Goal: Communication & Community: Answer question/provide support

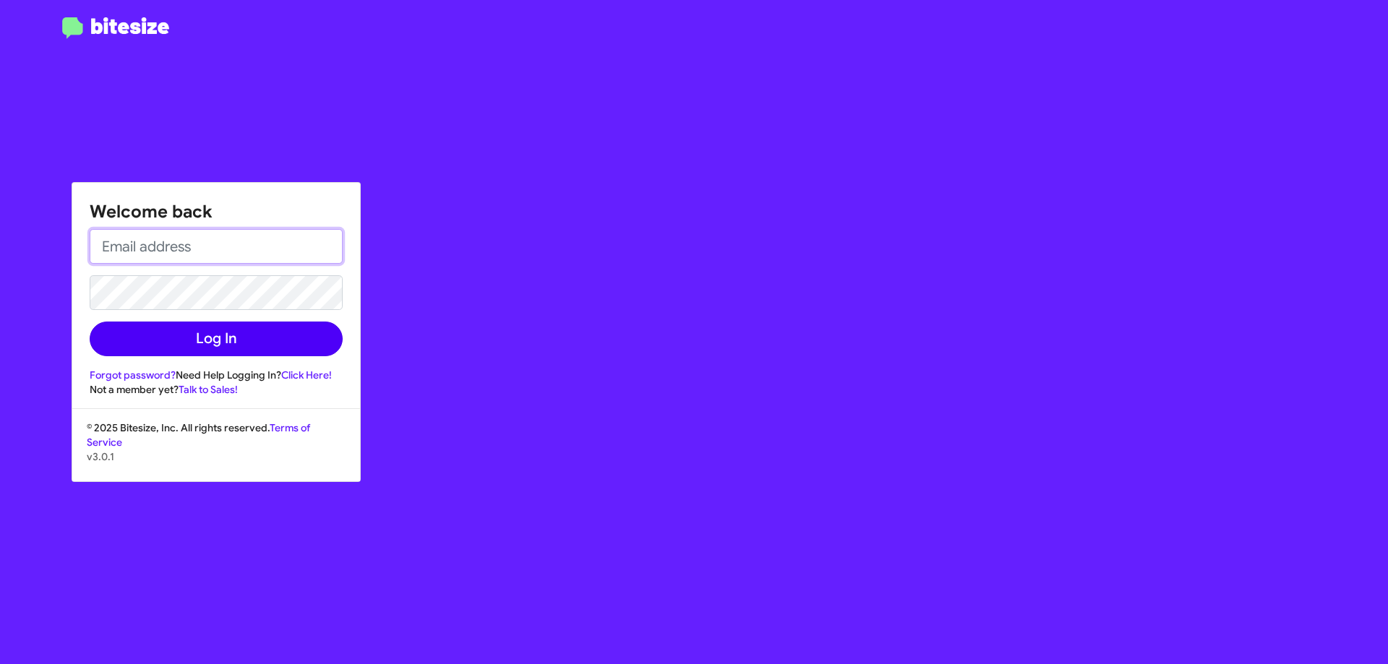
type input "[EMAIL_ADDRESS][DOMAIN_NAME]"
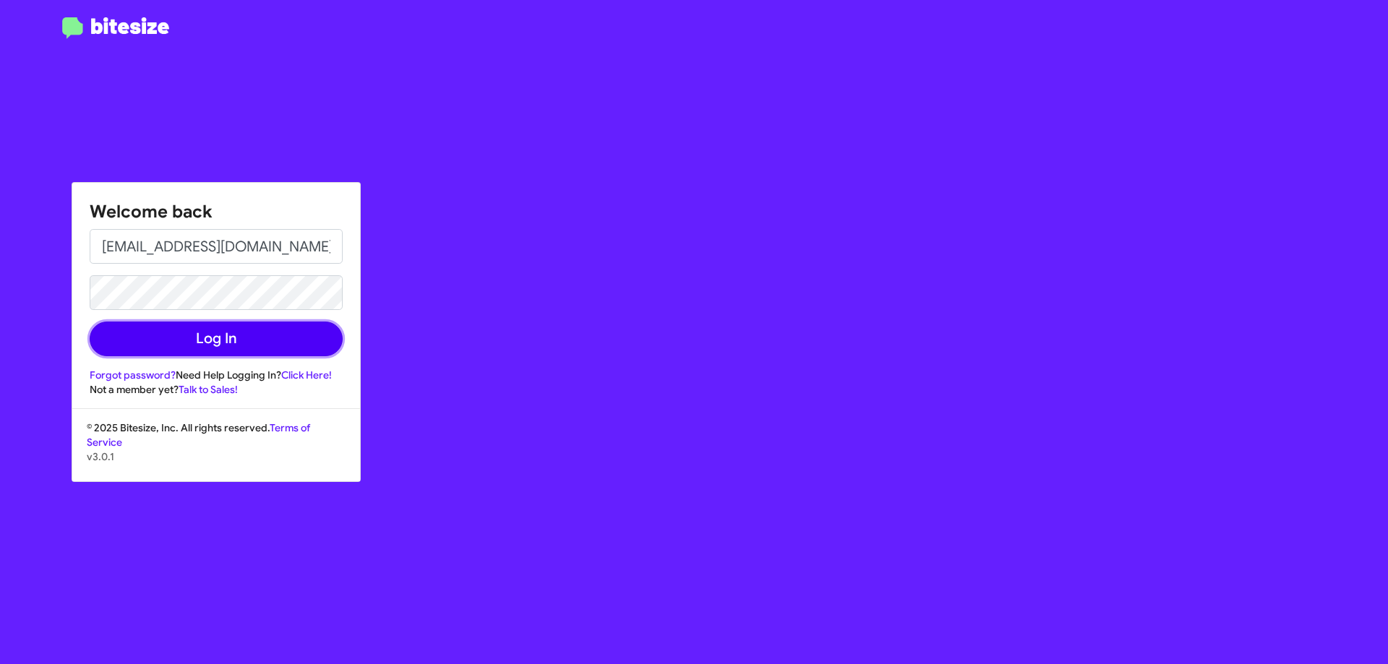
click at [211, 341] on button "Log In" at bounding box center [216, 339] width 253 height 35
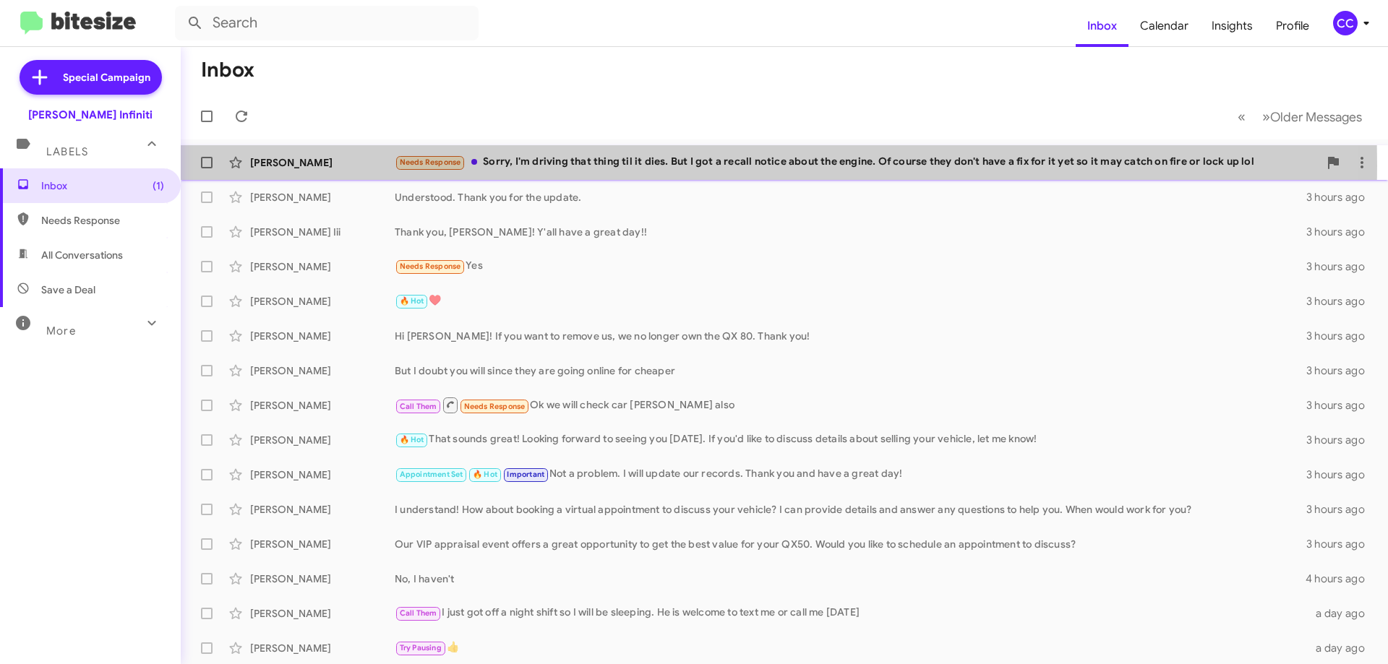
click at [541, 166] on div "Needs Response Sorry, I'm driving that thing til it dies. But I got a recall no…" at bounding box center [857, 162] width 924 height 17
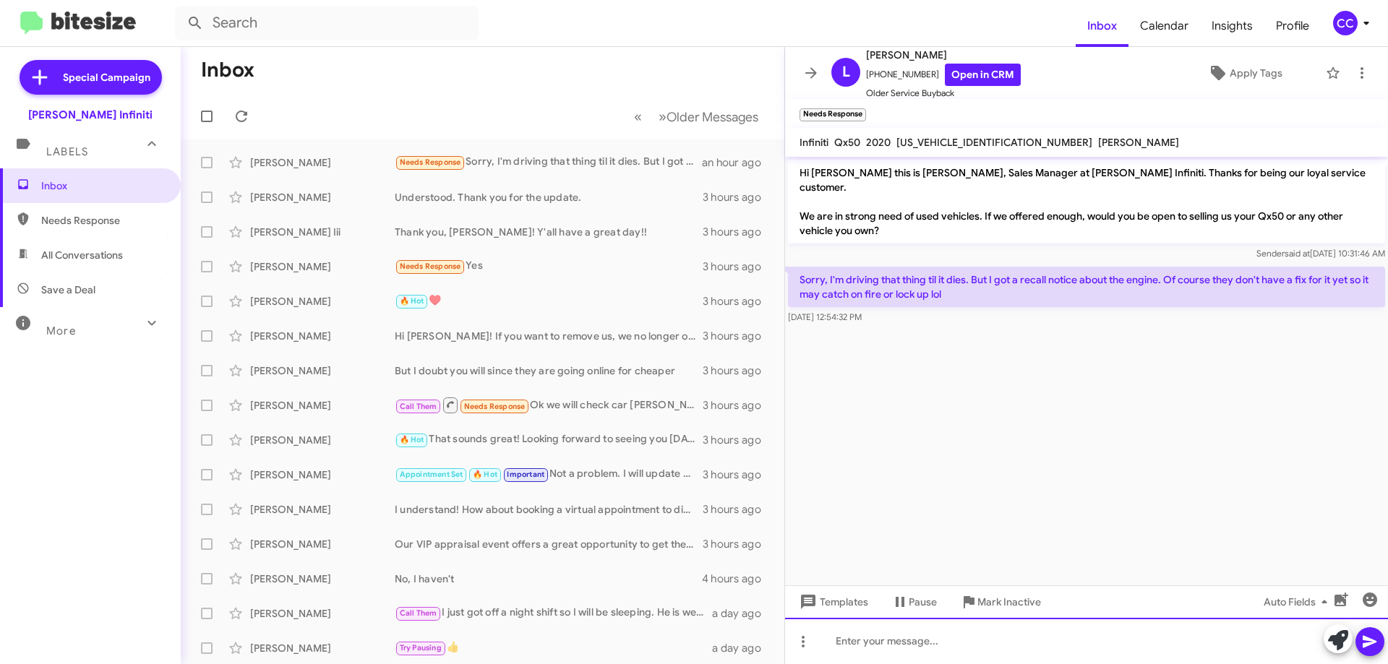
click at [1000, 642] on div at bounding box center [1086, 641] width 603 height 46
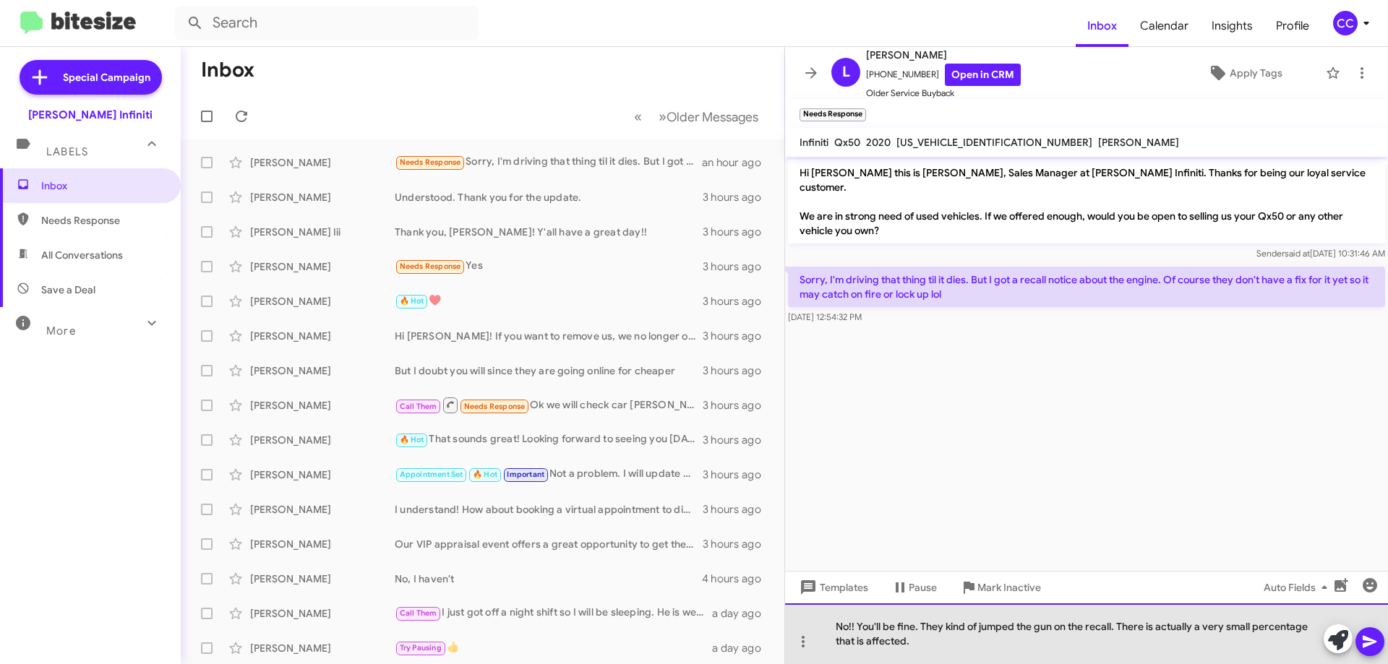
click at [873, 639] on div "No!! You'll be fine. They kind of jumped the gun on the recall. There is actual…" at bounding box center [1086, 634] width 603 height 61
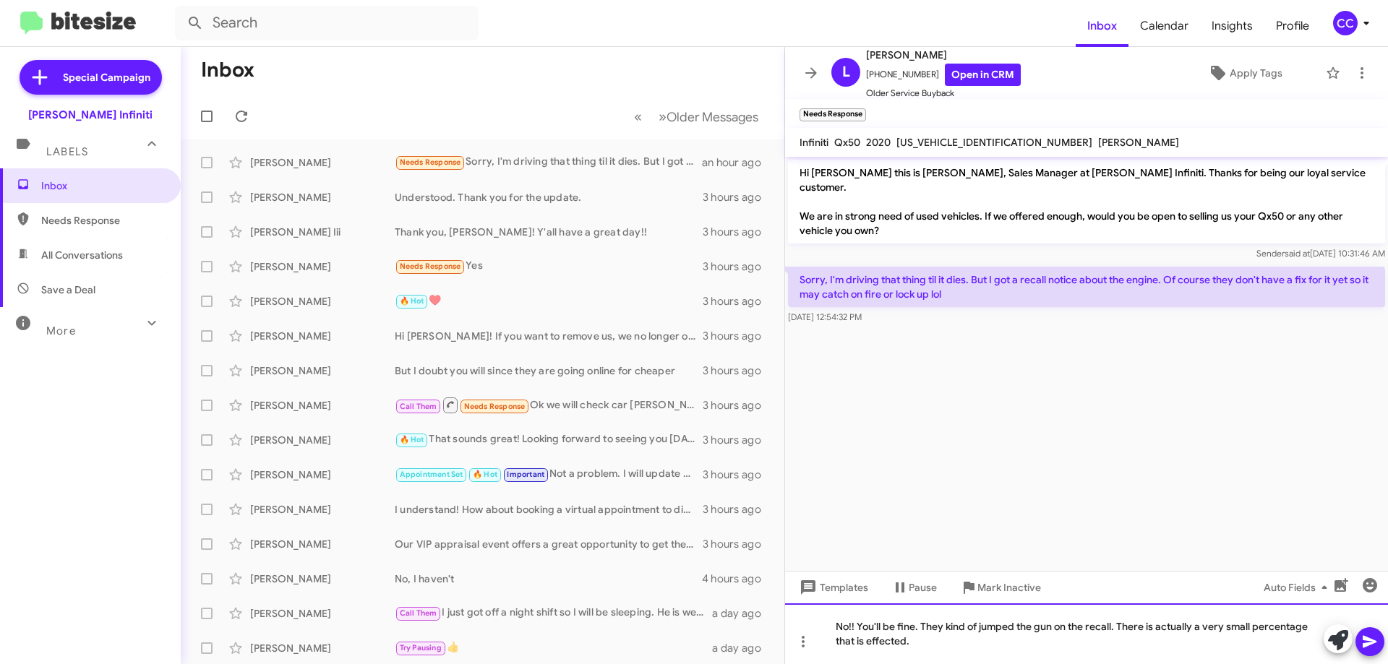
click at [925, 651] on div "No!! You'll be fine. They kind of jumped the gun on the recall. There is actual…" at bounding box center [1086, 634] width 603 height 61
click at [994, 644] on div "No!! You'll be fine. They kind of jumped the gun on the recall. There is actual…" at bounding box center [1086, 634] width 603 height 61
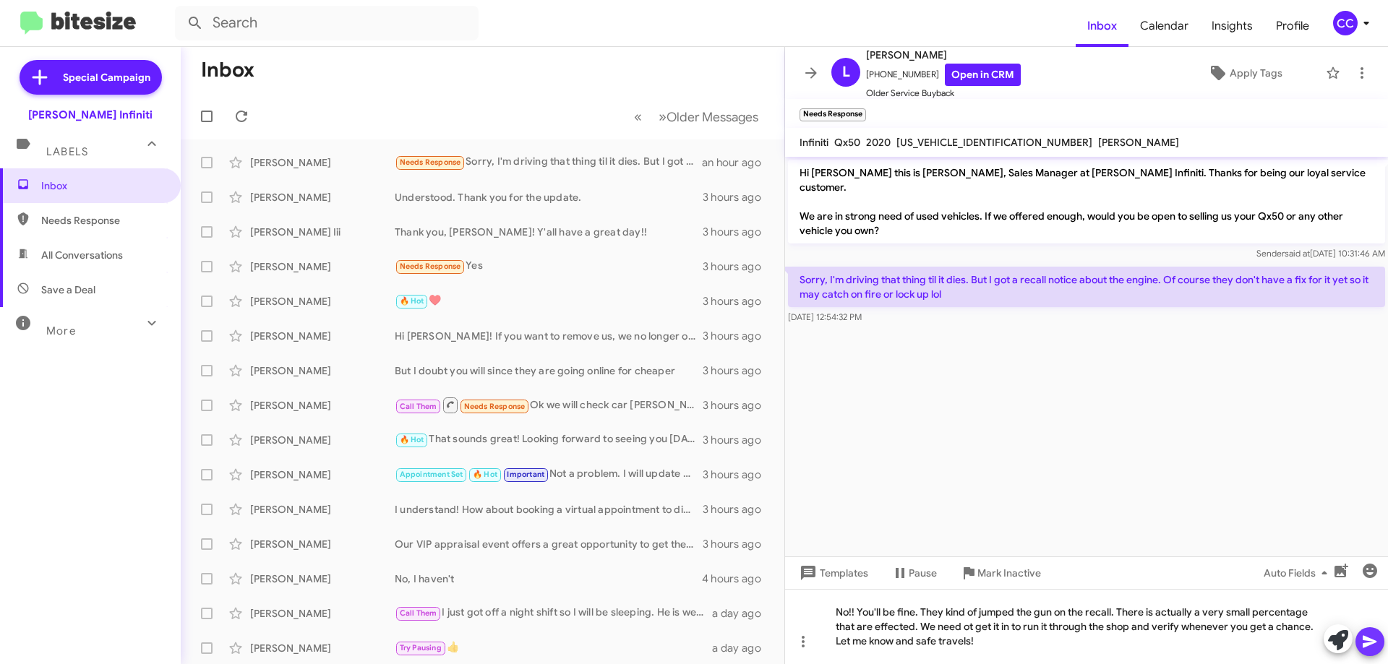
click at [1377, 646] on icon at bounding box center [1369, 641] width 17 height 17
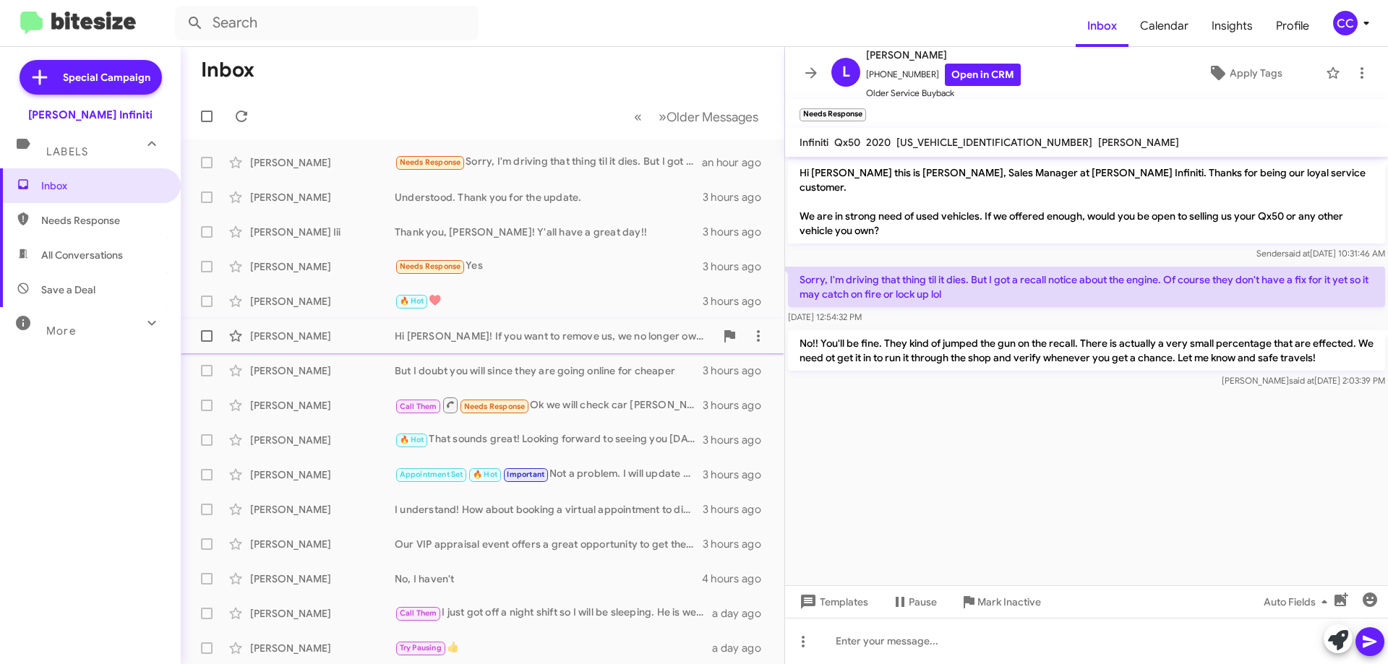
click at [486, 338] on div "Hi [PERSON_NAME]! If you want to remove us, we no longer own the QX 80. Thank y…" at bounding box center [555, 336] width 320 height 14
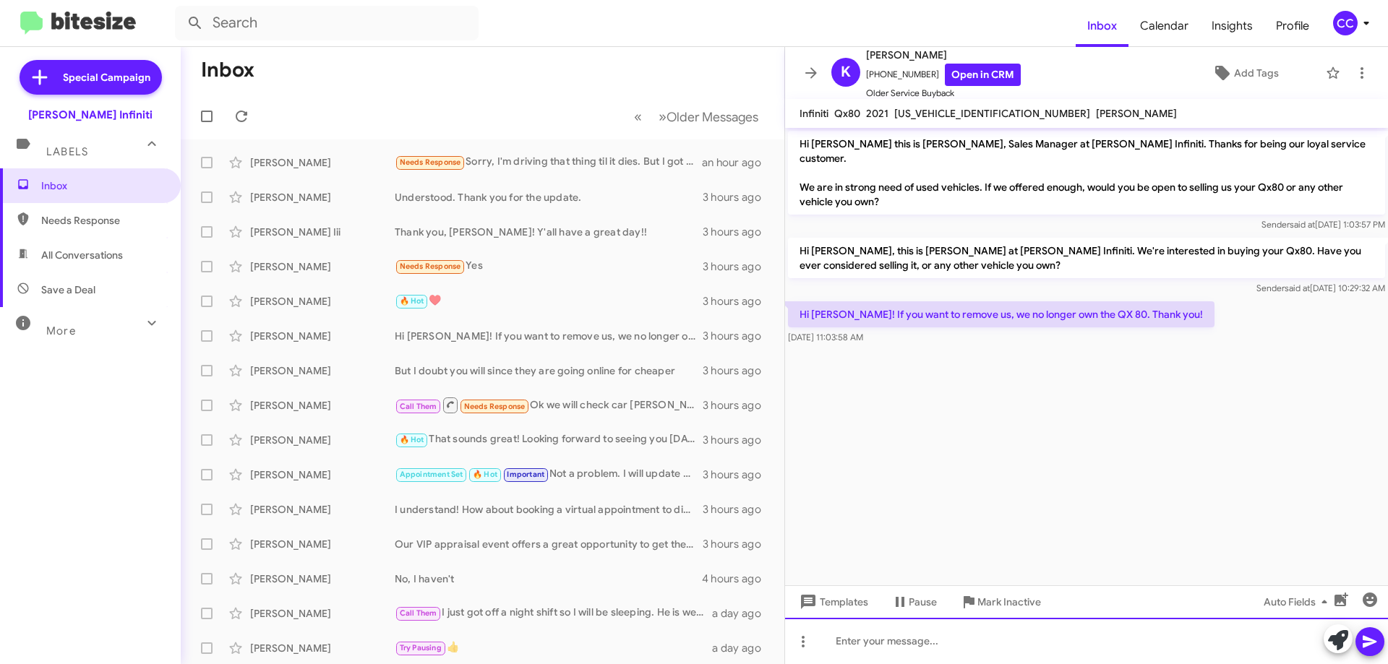
click at [1008, 624] on div at bounding box center [1086, 641] width 603 height 46
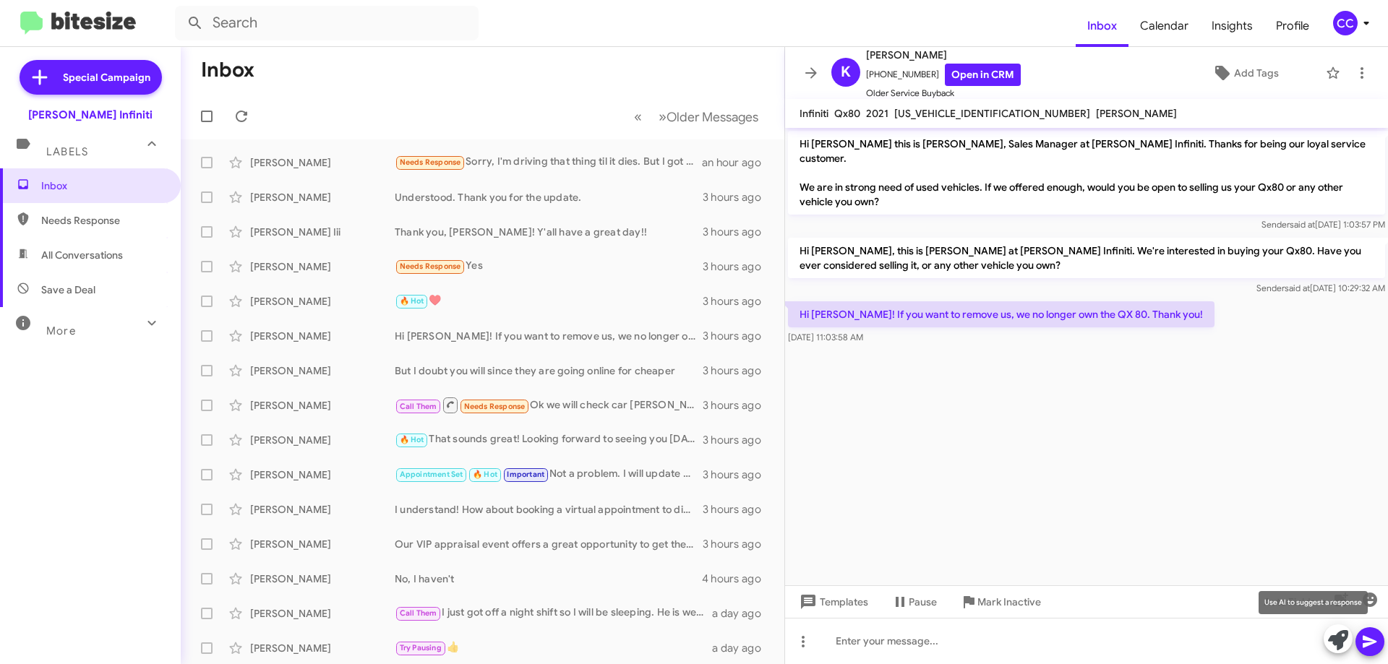
click at [1332, 642] on icon at bounding box center [1338, 640] width 20 height 20
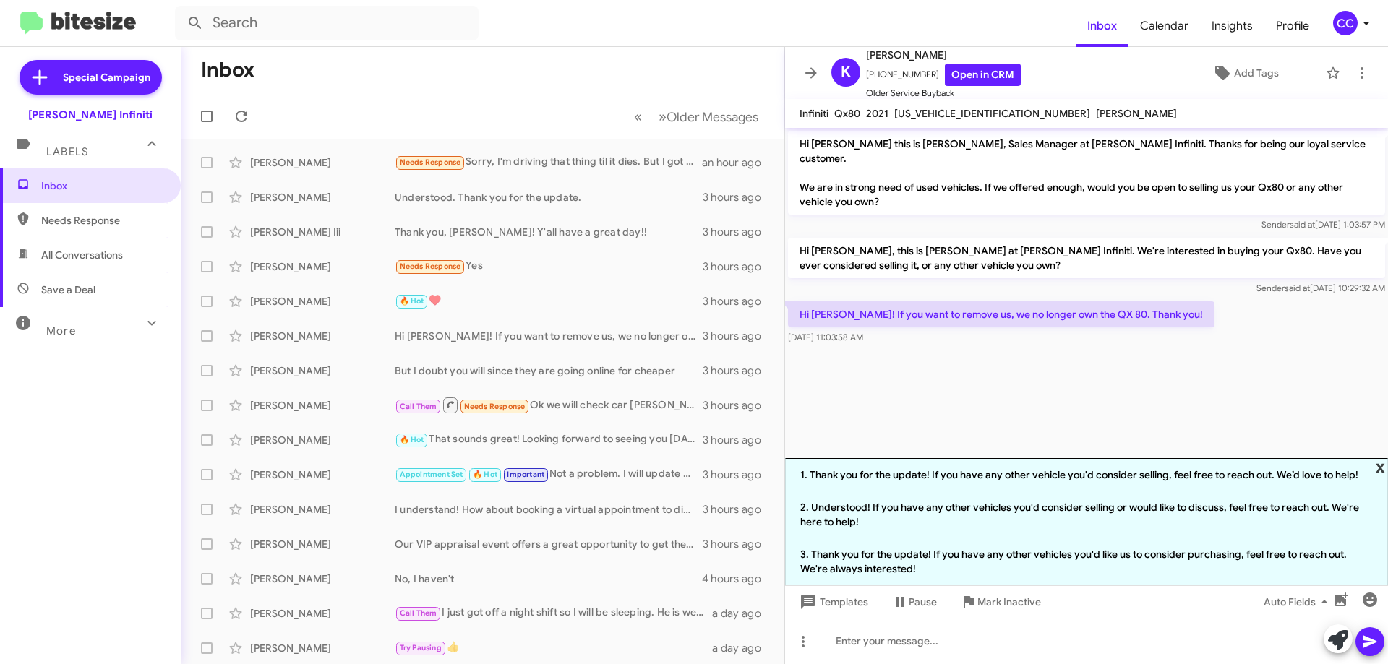
click at [1381, 466] on span "x" at bounding box center [1380, 466] width 9 height 17
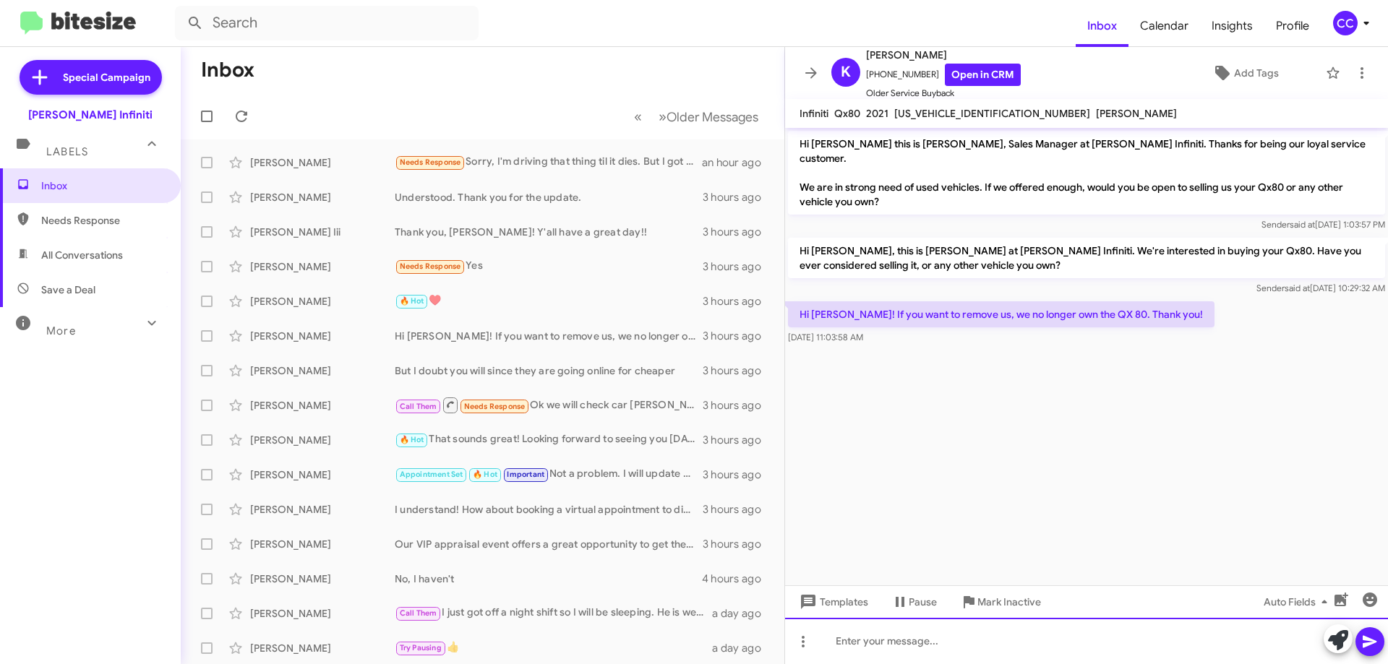
click at [956, 633] on div at bounding box center [1086, 641] width 603 height 46
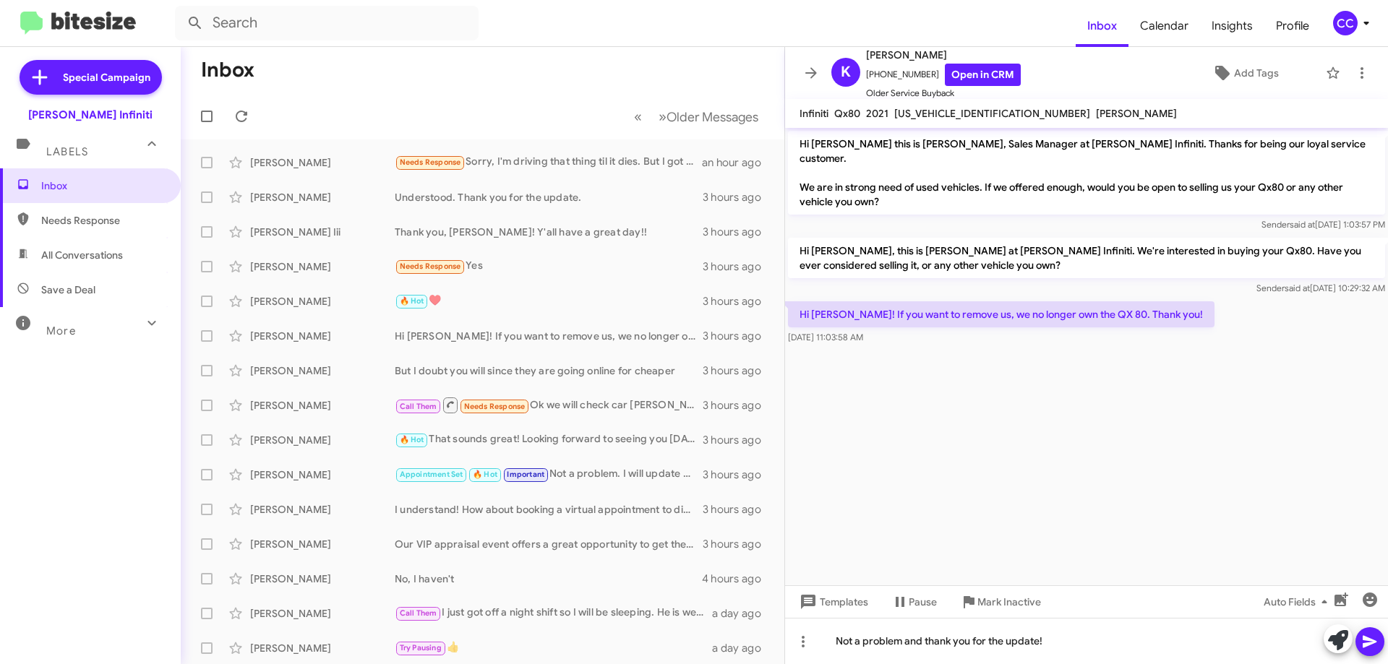
click at [1373, 646] on icon at bounding box center [1369, 641] width 17 height 17
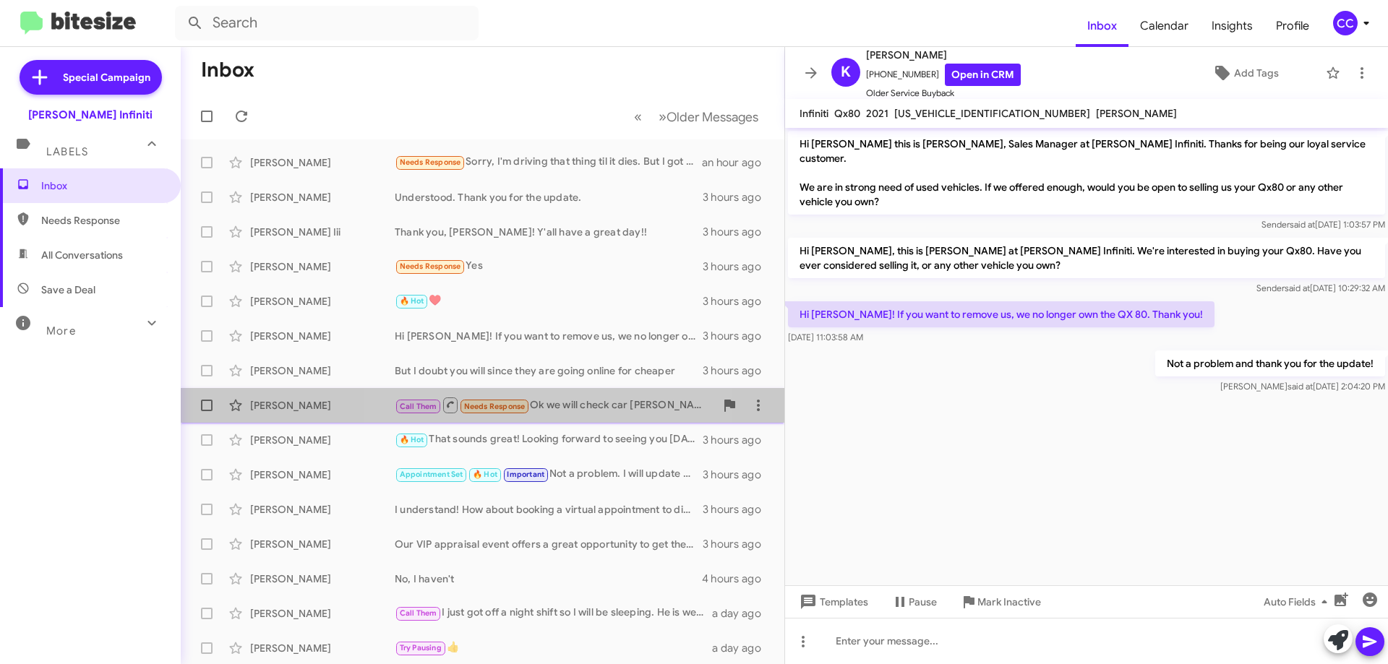
click at [562, 405] on div "Call Them Needs Response Ok we will check car max also" at bounding box center [555, 405] width 320 height 18
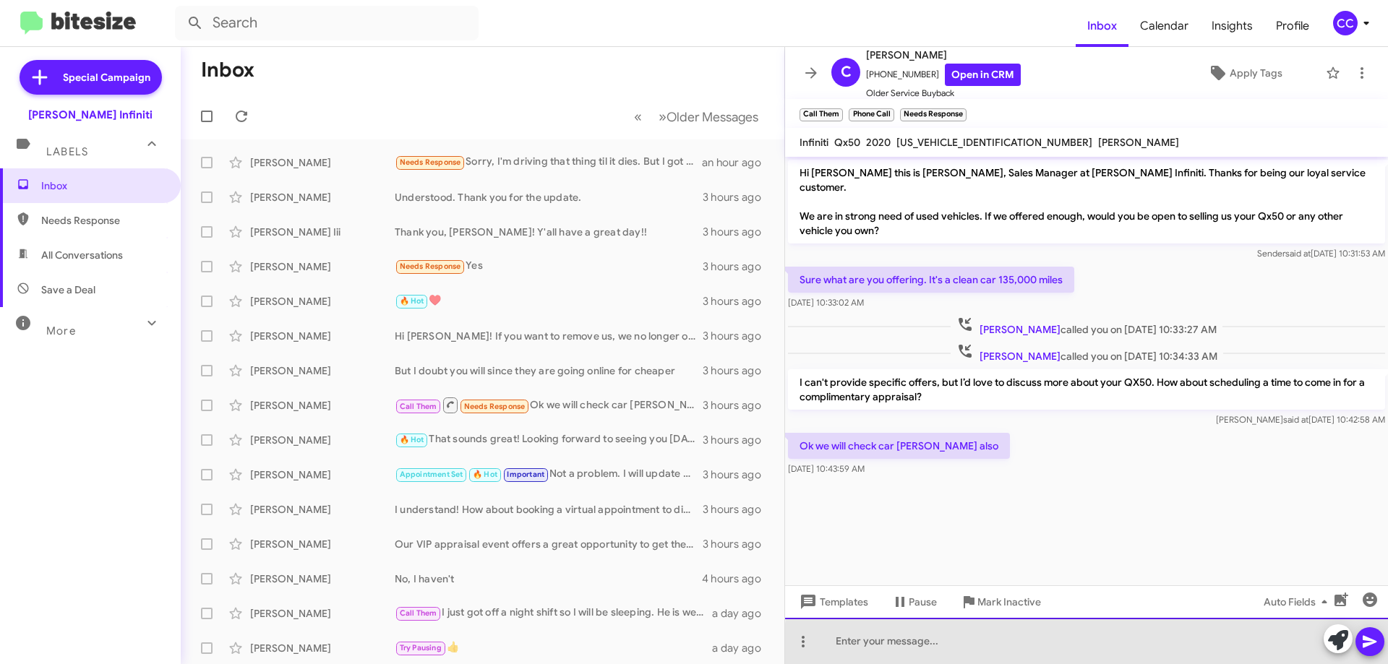
click at [1217, 648] on div at bounding box center [1086, 641] width 603 height 46
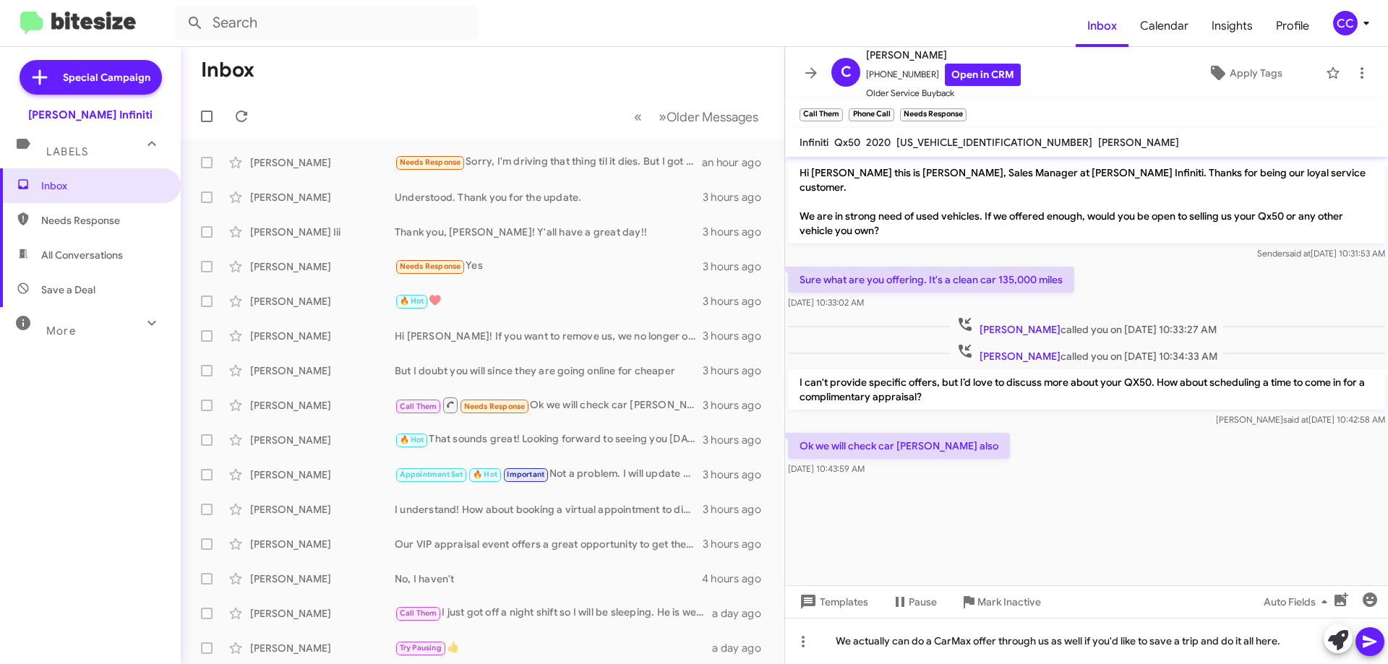
click at [1374, 644] on icon at bounding box center [1369, 641] width 17 height 17
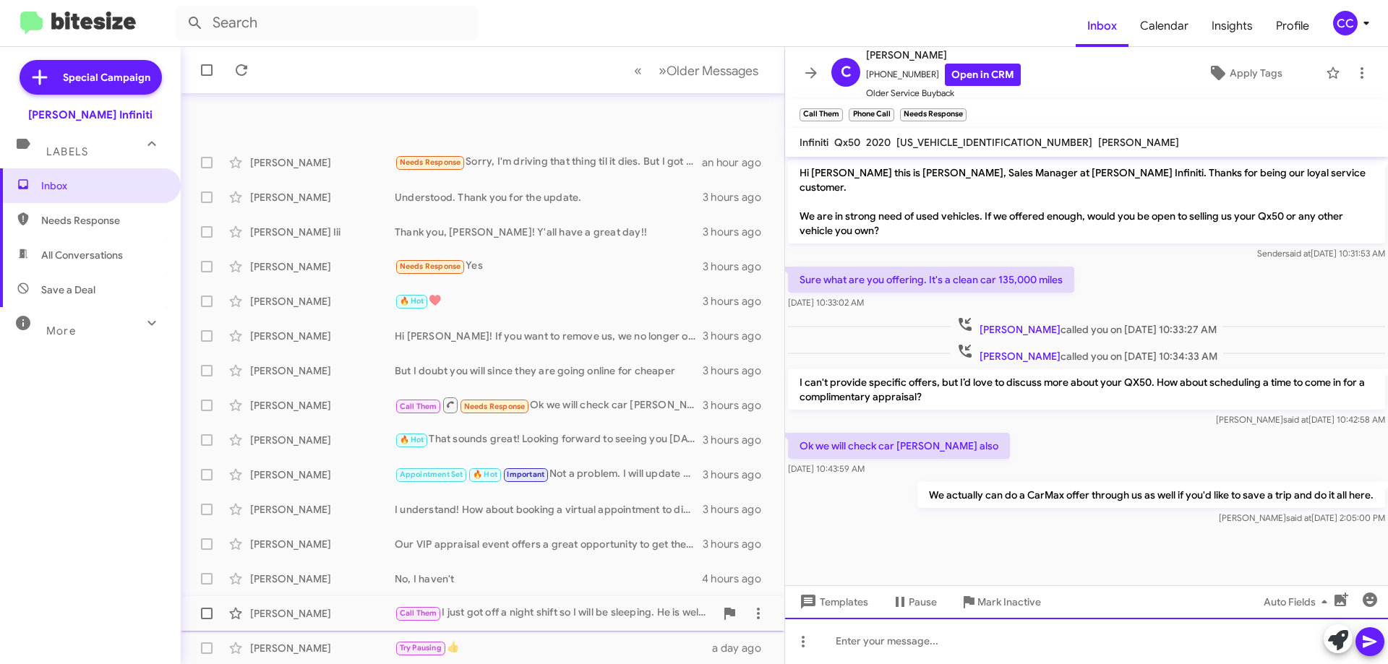
scroll to position [72, 0]
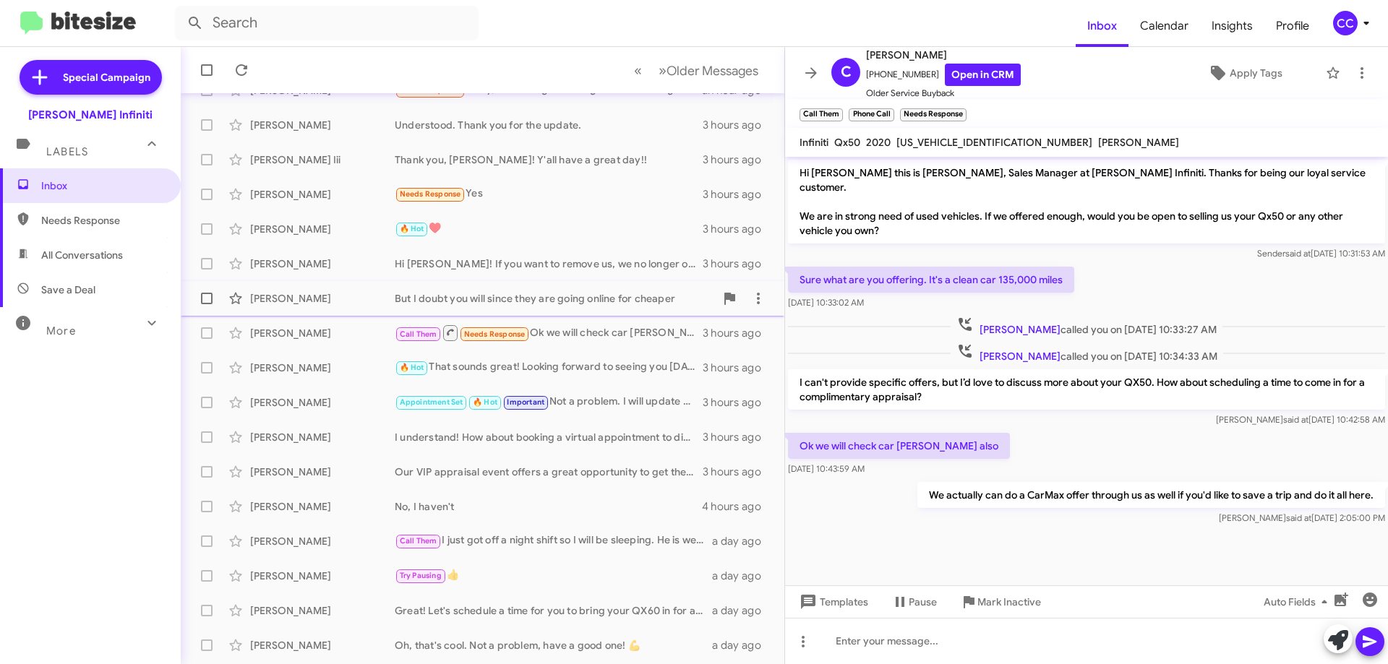
click at [512, 296] on div "But I doubt you will since they are going online for cheaper" at bounding box center [555, 298] width 320 height 14
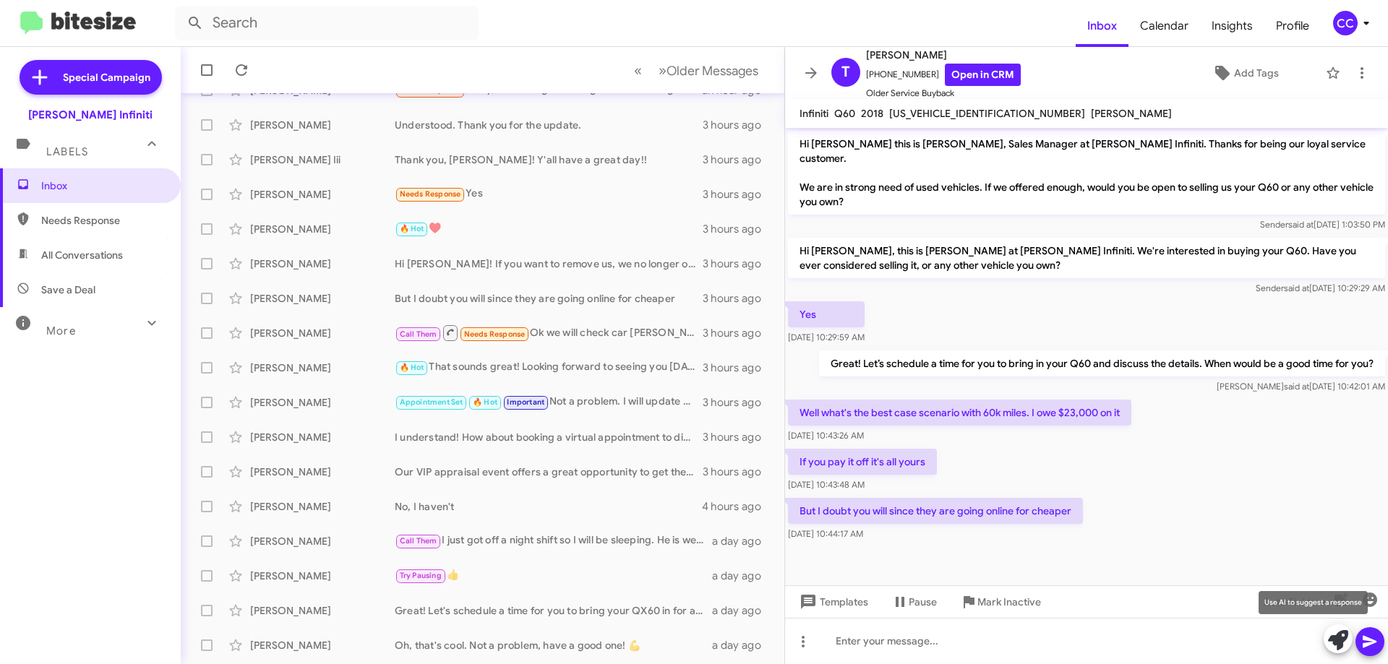
click at [1342, 640] on icon at bounding box center [1338, 640] width 20 height 20
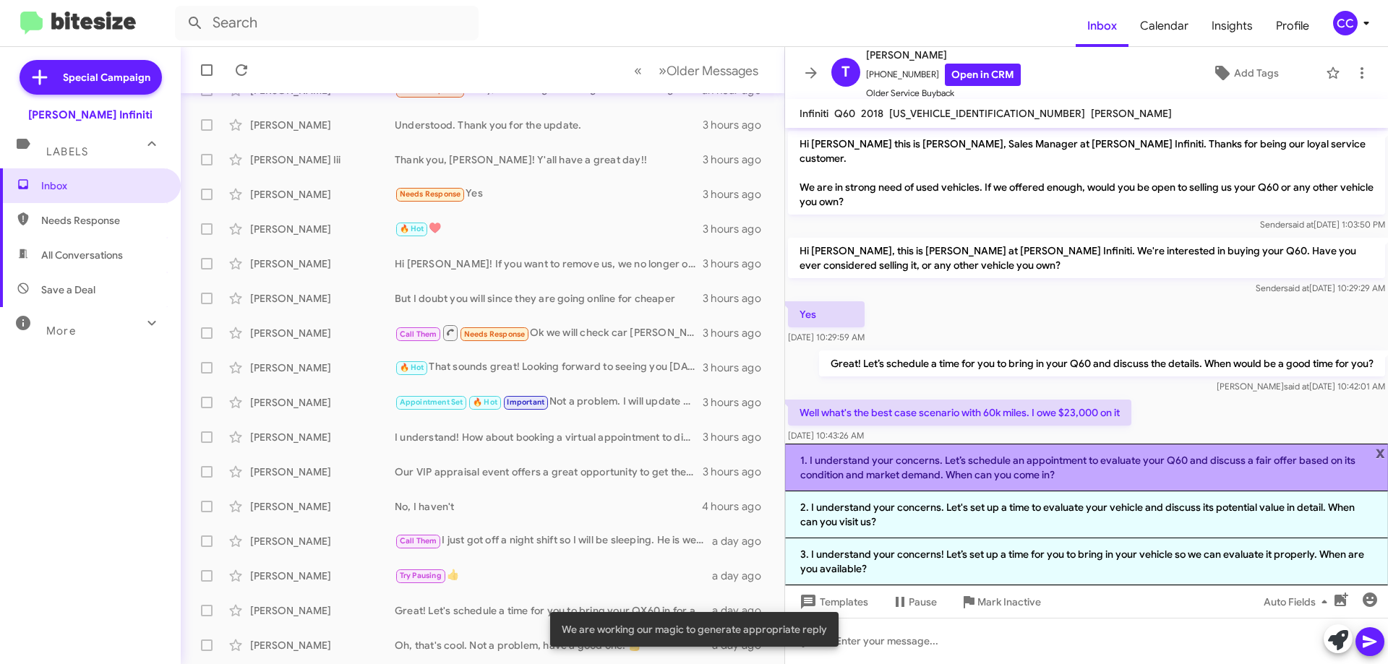
click at [1024, 468] on li "1. I understand your concerns. Let’s schedule an appointment to evaluate your Q…" at bounding box center [1086, 468] width 603 height 48
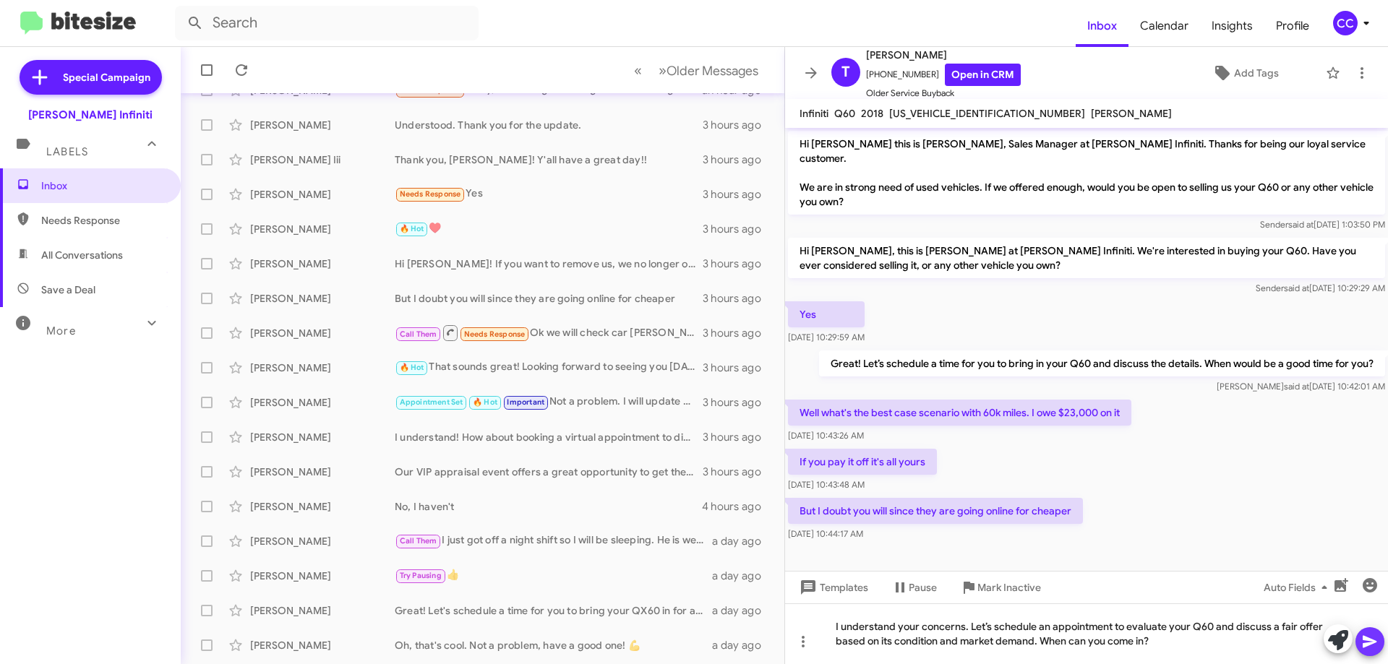
click at [1378, 640] on icon at bounding box center [1369, 641] width 17 height 17
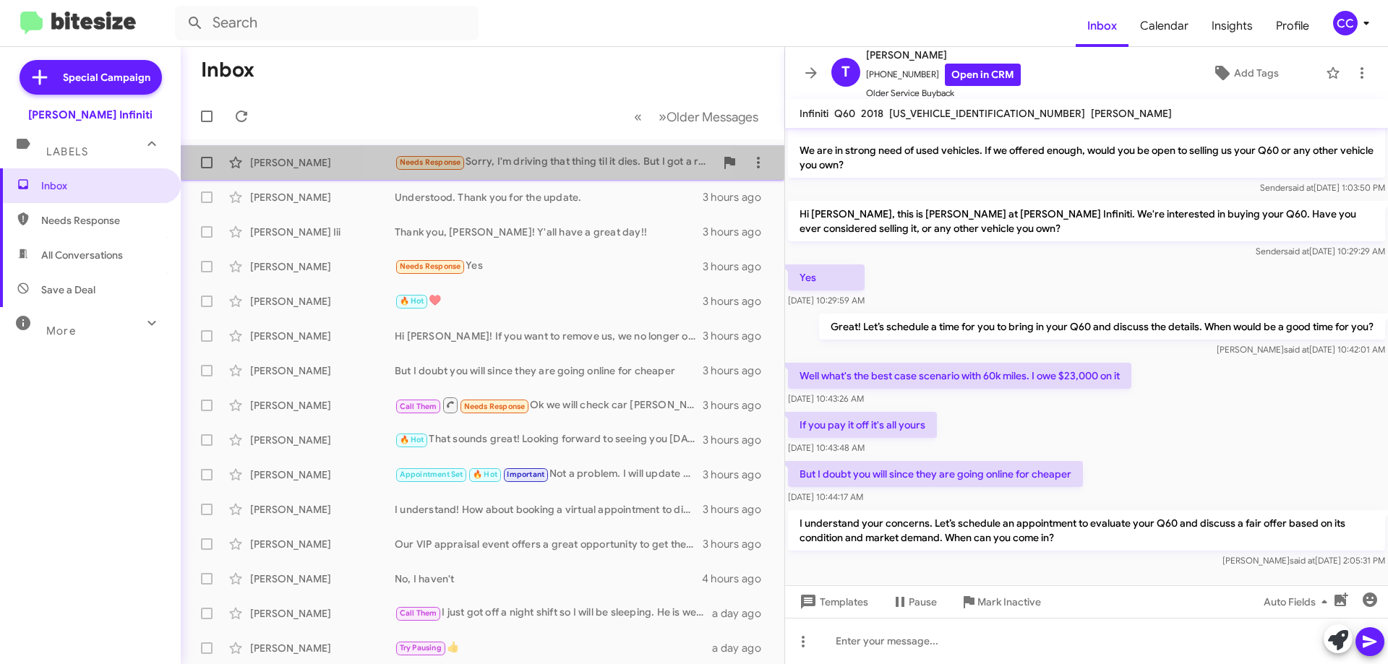
click at [518, 165] on div "Needs Response Sorry, I'm driving that thing til it dies. But I got a recall no…" at bounding box center [555, 162] width 320 height 17
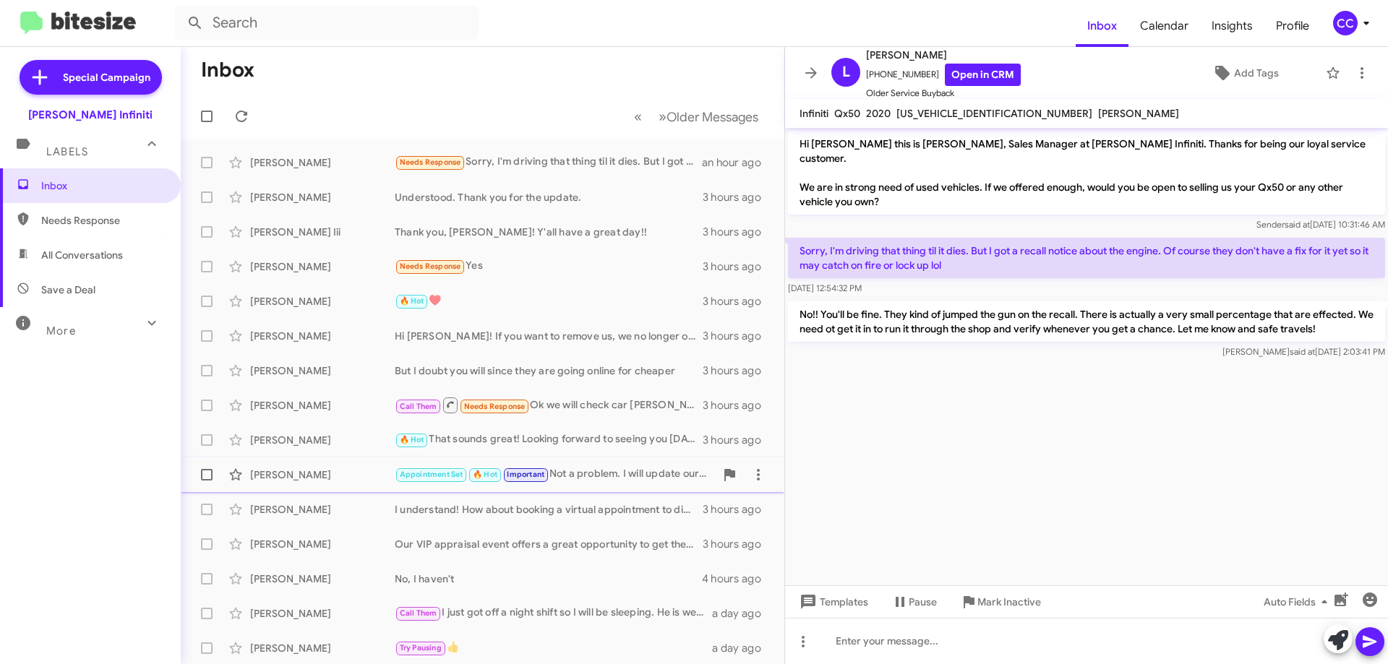
click at [580, 471] on div "Appointment Set 🔥 Hot Important Not a problem. I will update our records. Thank…" at bounding box center [555, 474] width 320 height 17
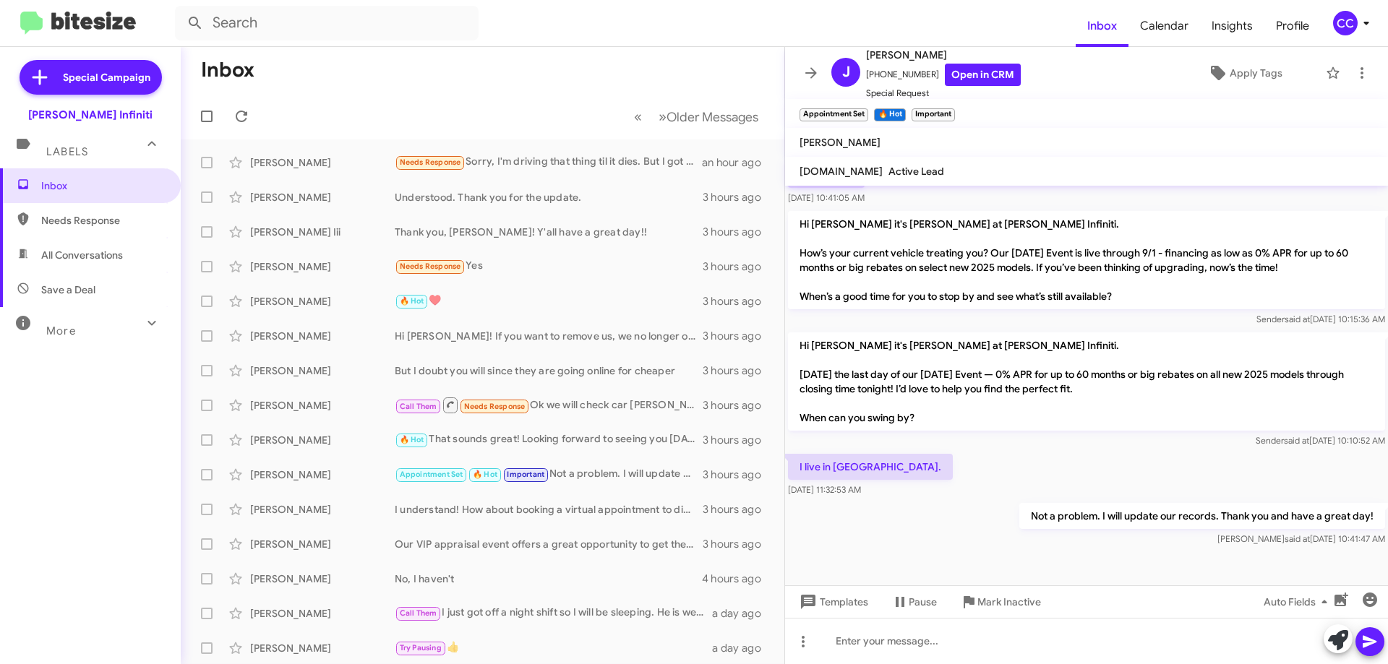
scroll to position [175, 0]
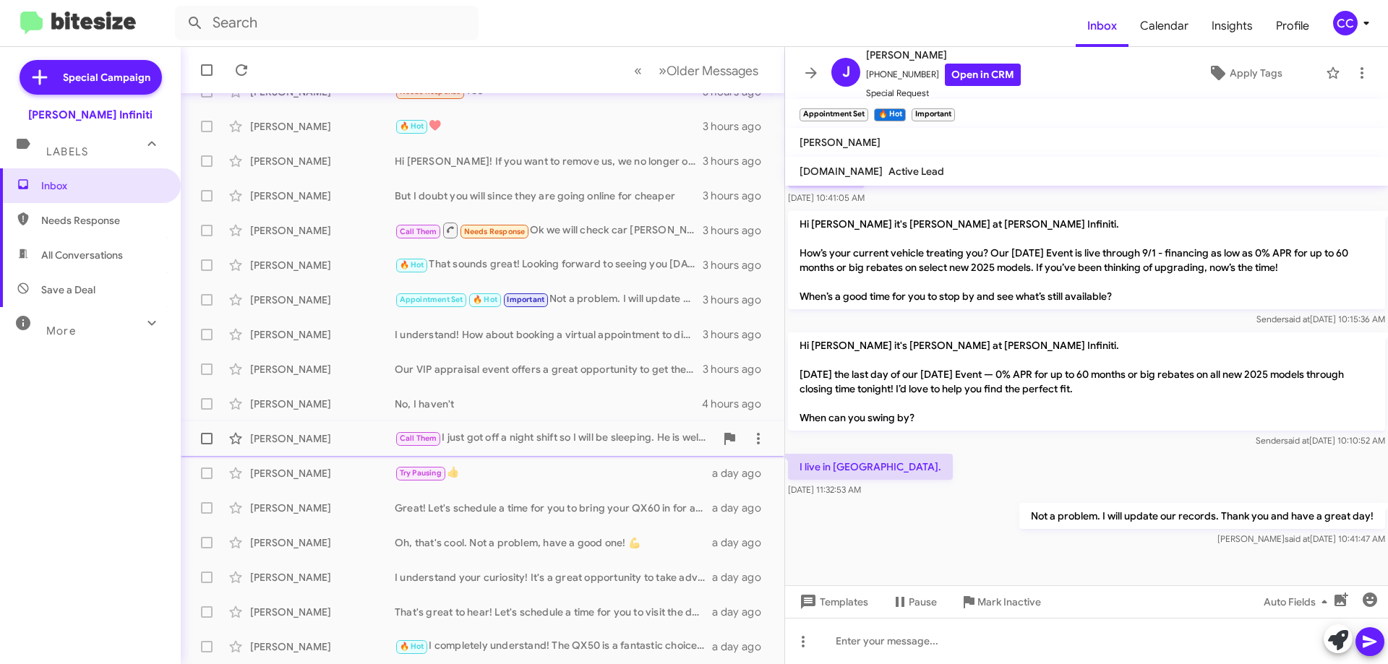
click at [541, 434] on div "Call Them I just got off a night shift so I will be sleeping. He is welcome to …" at bounding box center [555, 438] width 320 height 17
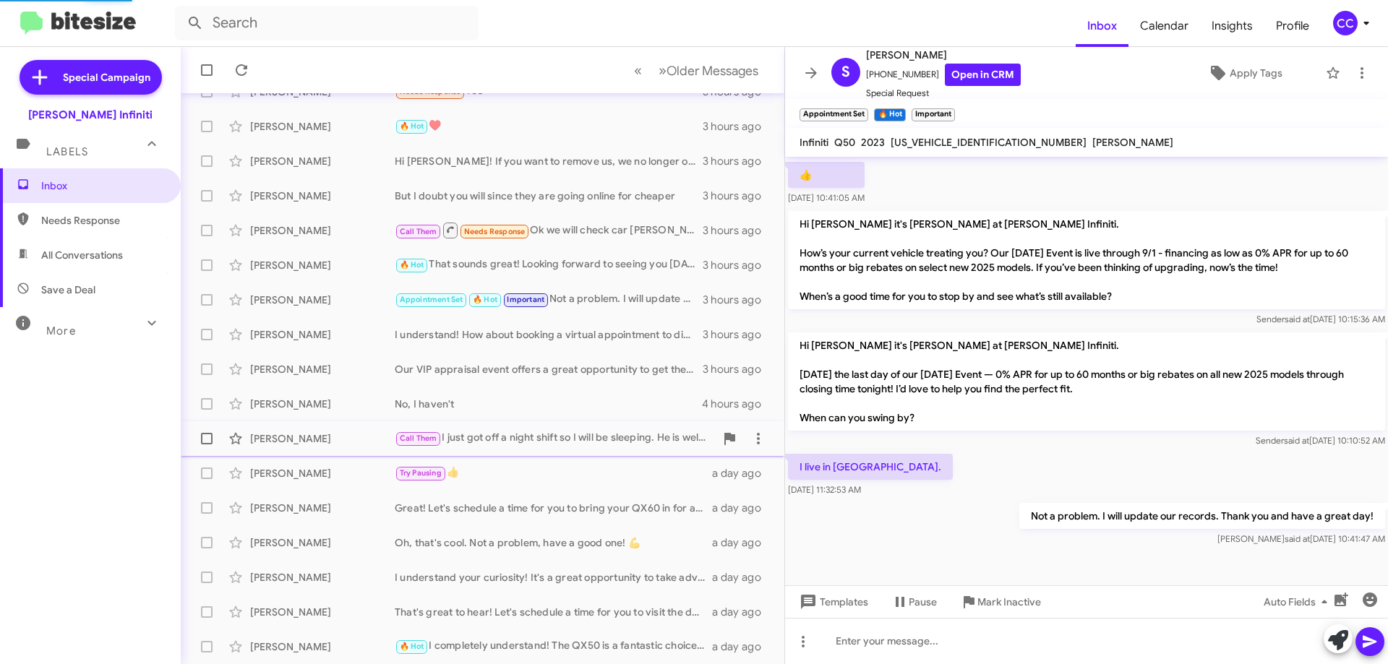
scroll to position [95, 0]
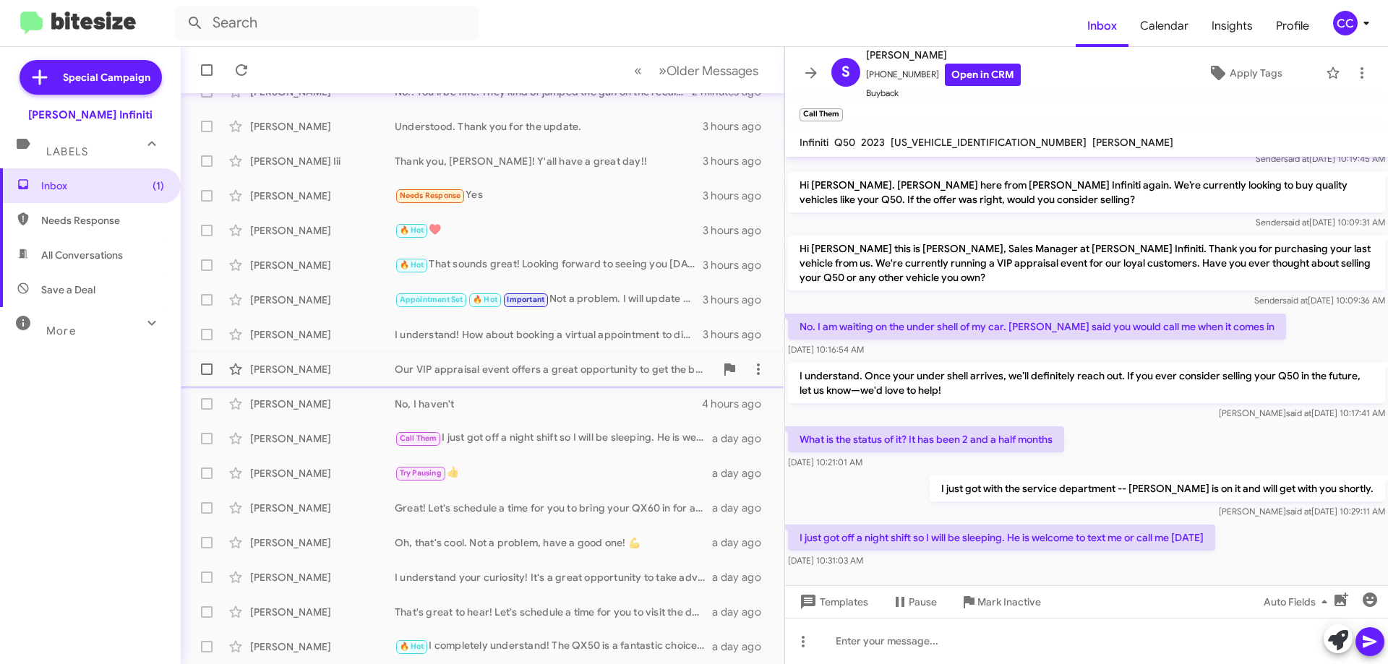
click at [491, 369] on div "Our VIP appraisal event offers a great opportunity to get the best value for yo…" at bounding box center [555, 369] width 320 height 14
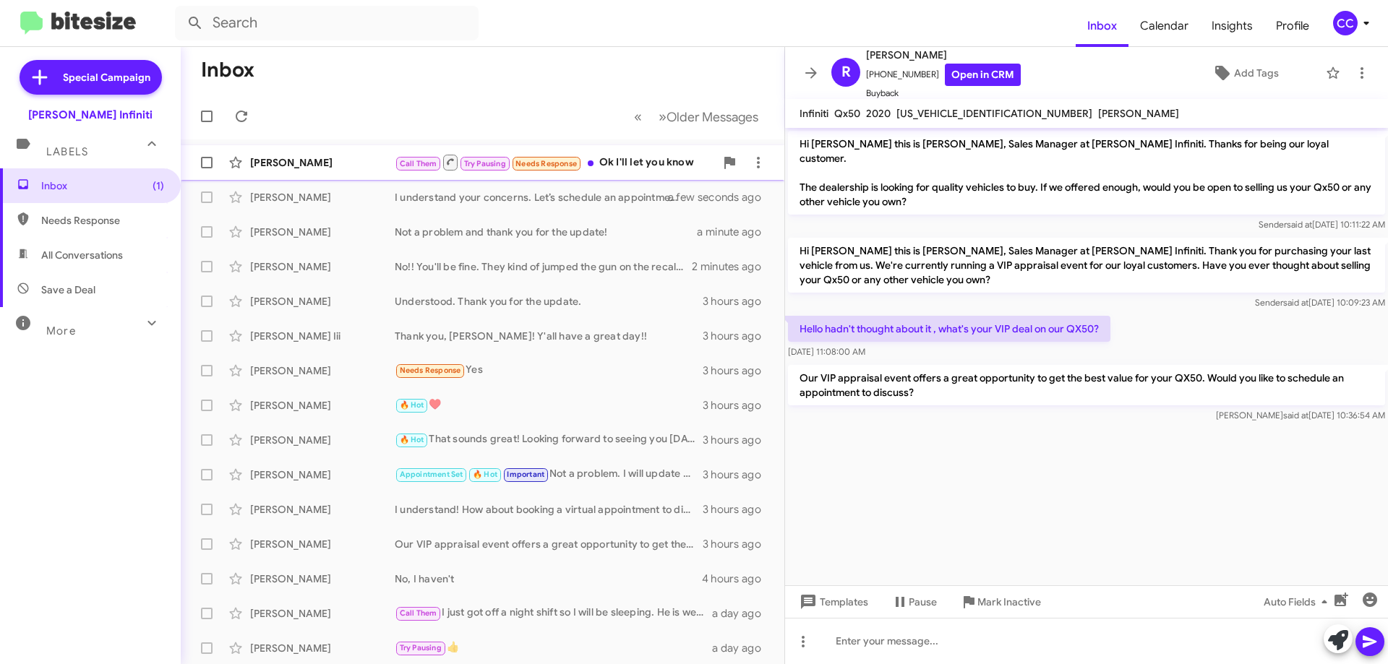
click at [662, 165] on div "Call Them Try Pausing Needs Response Ok I'll let you know" at bounding box center [555, 162] width 320 height 18
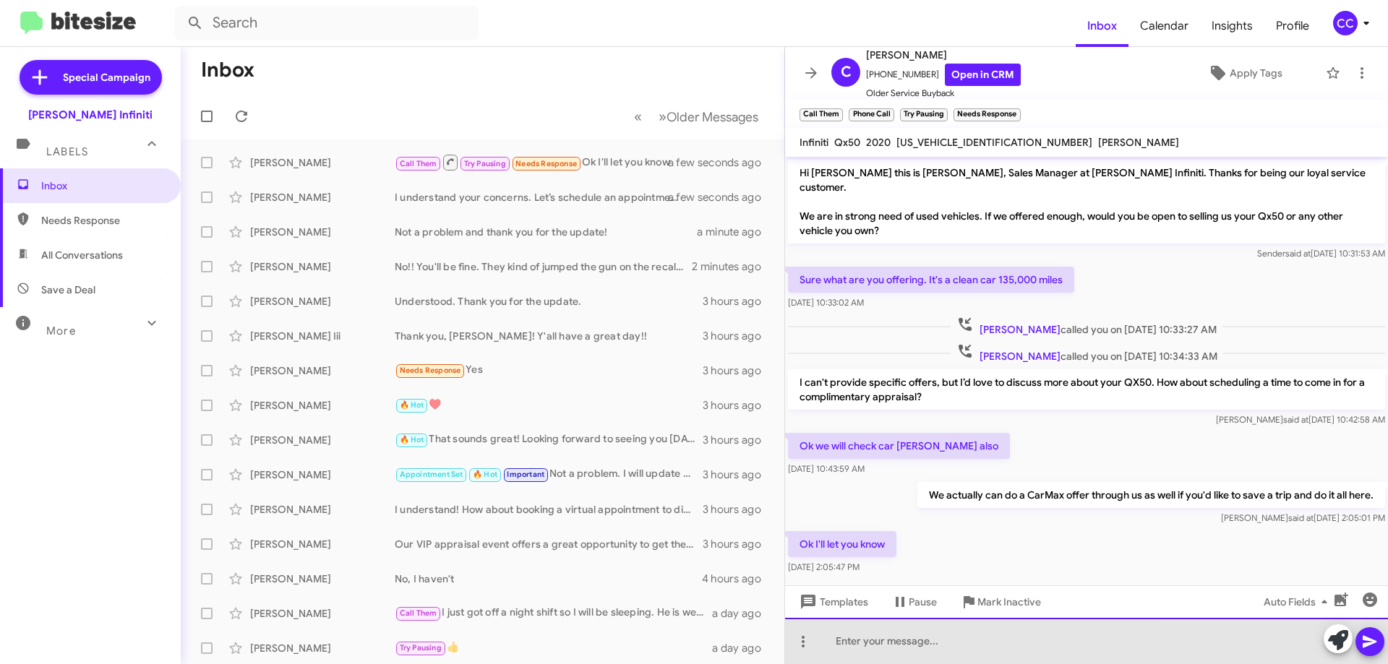
click at [998, 645] on div at bounding box center [1086, 641] width 603 height 46
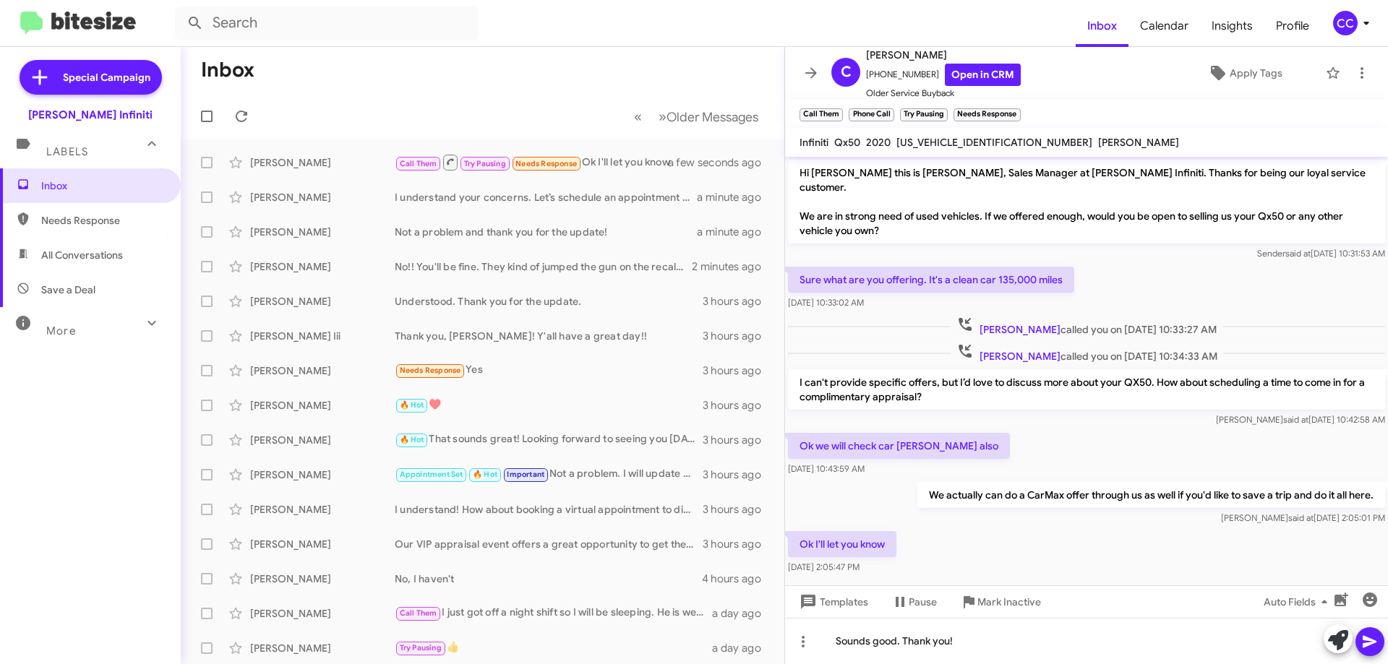
click at [1373, 645] on icon at bounding box center [1369, 641] width 17 height 17
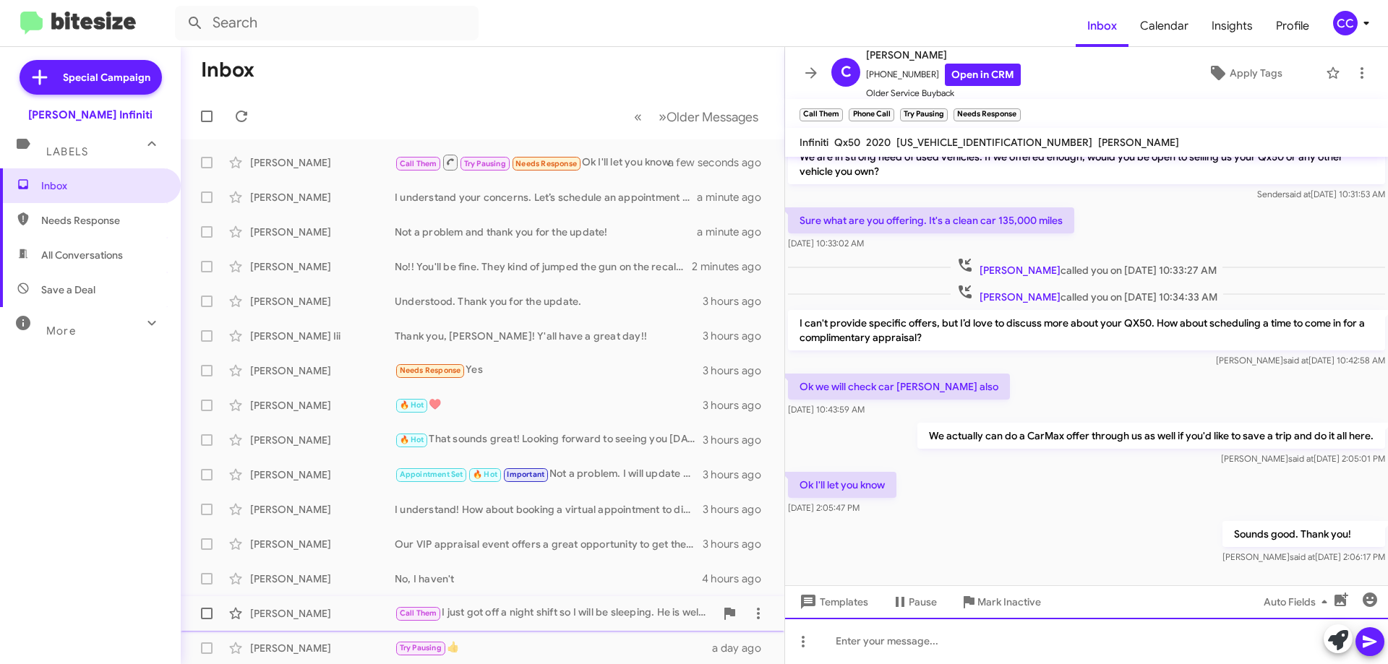
scroll to position [175, 0]
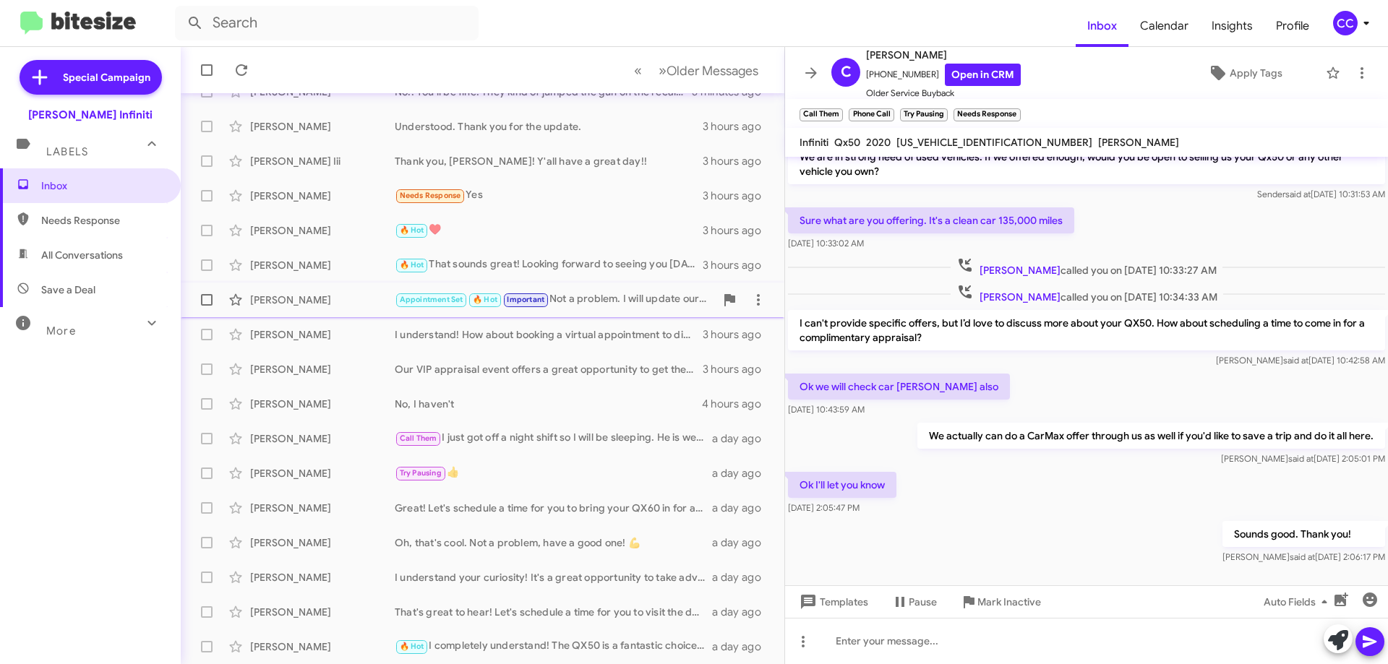
click at [586, 308] on div "Appointment Set 🔥 Hot Important Not a problem. I will update our records. Thank…" at bounding box center [555, 299] width 320 height 17
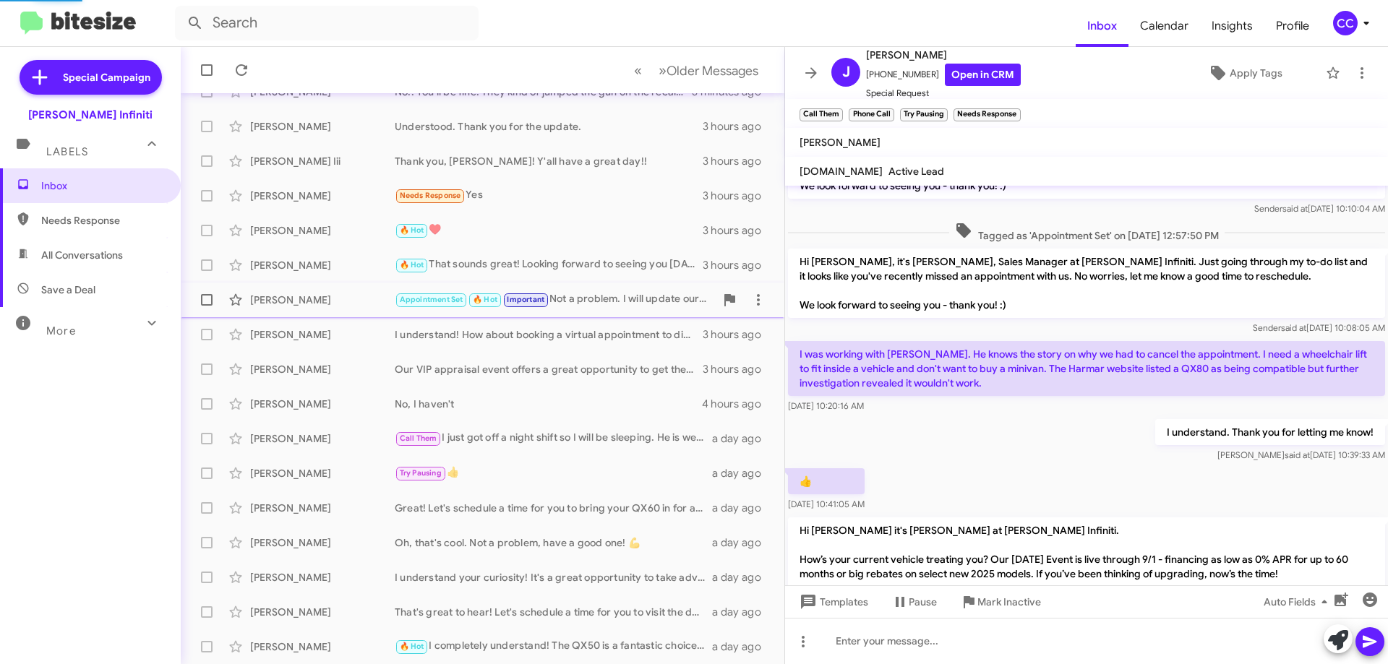
scroll to position [366, 0]
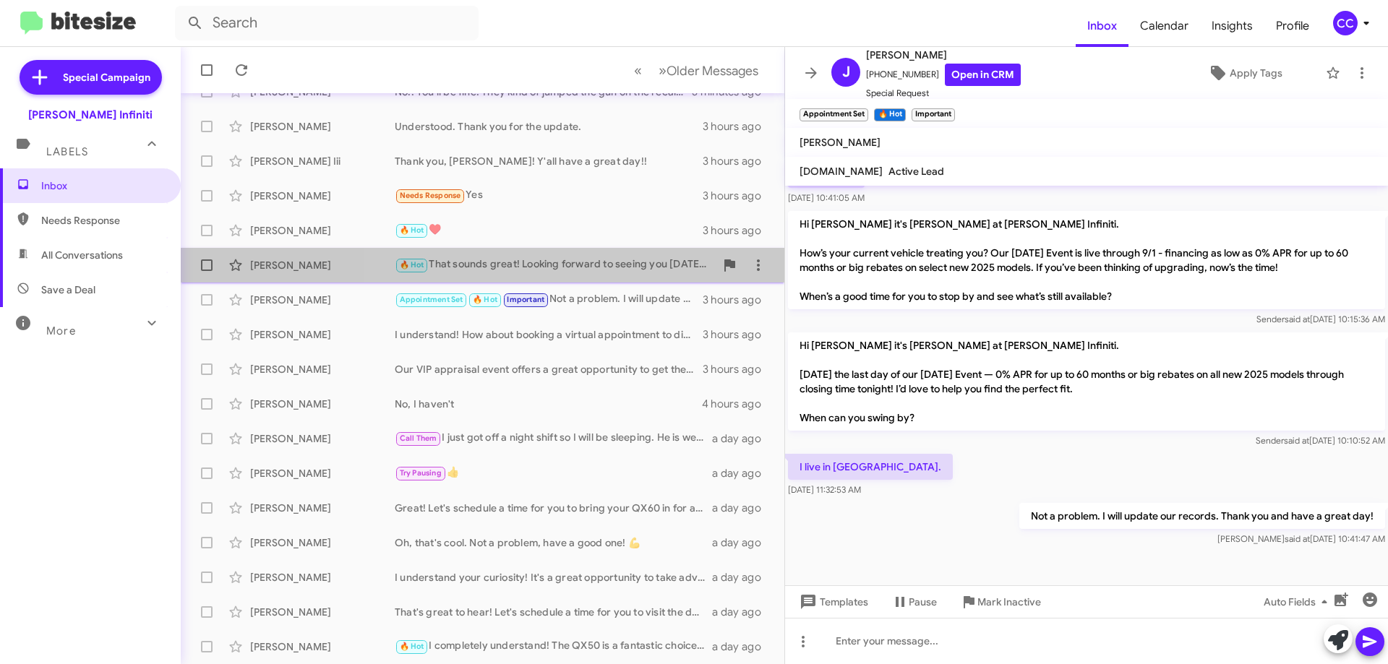
click at [582, 267] on div "🔥 Hot That sounds great! Looking forward to seeing you [DATE]. If you'd like to…" at bounding box center [555, 265] width 320 height 17
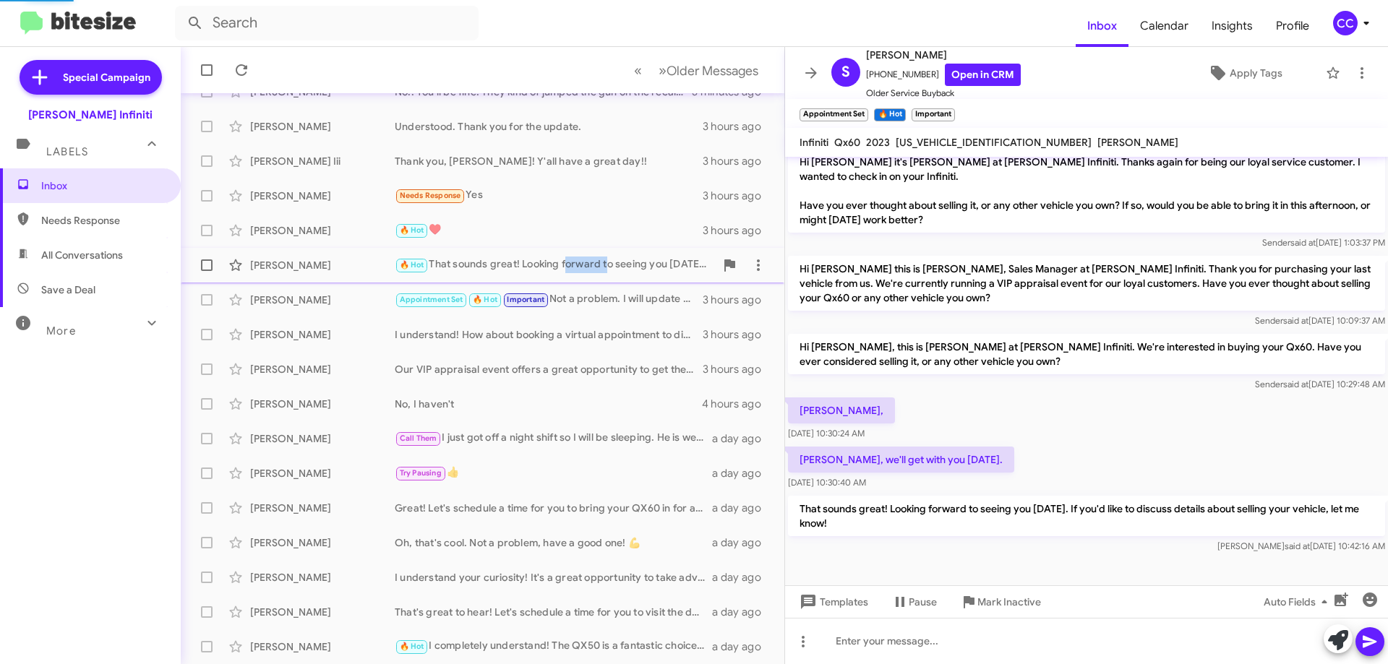
scroll to position [167, 0]
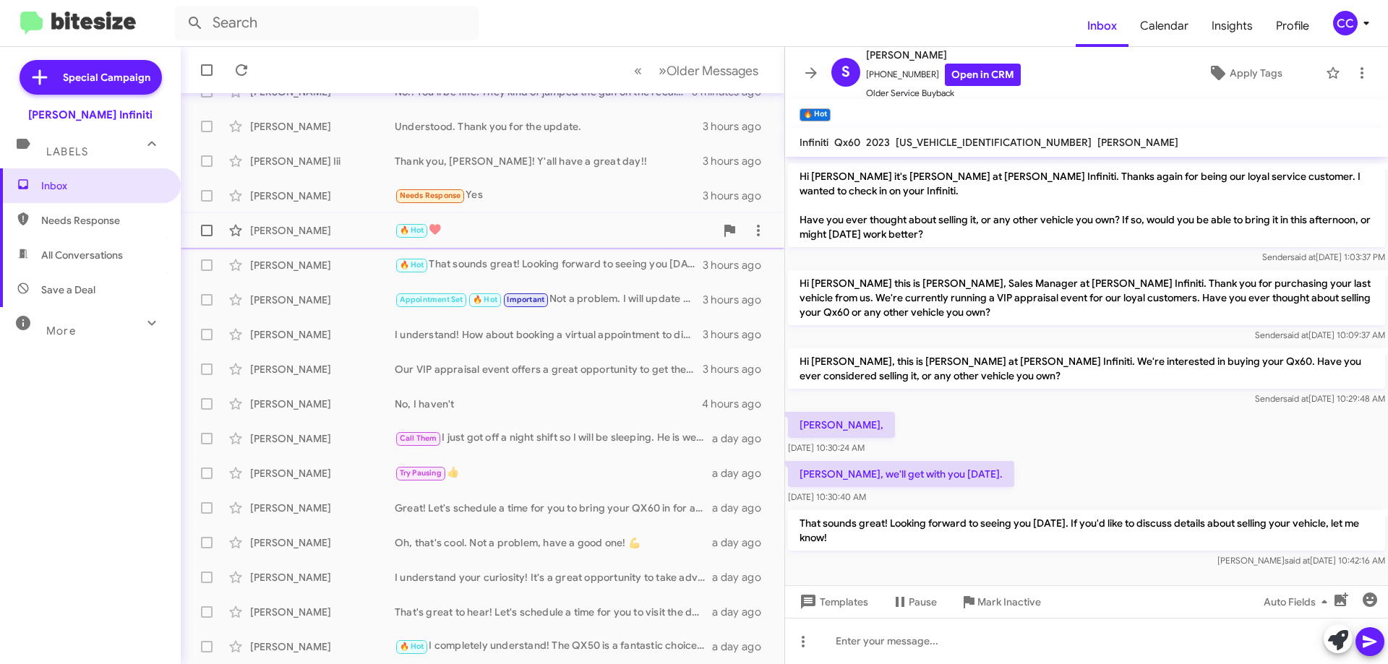
click at [542, 231] on div "🔥 Hot ♥️" at bounding box center [555, 230] width 320 height 17
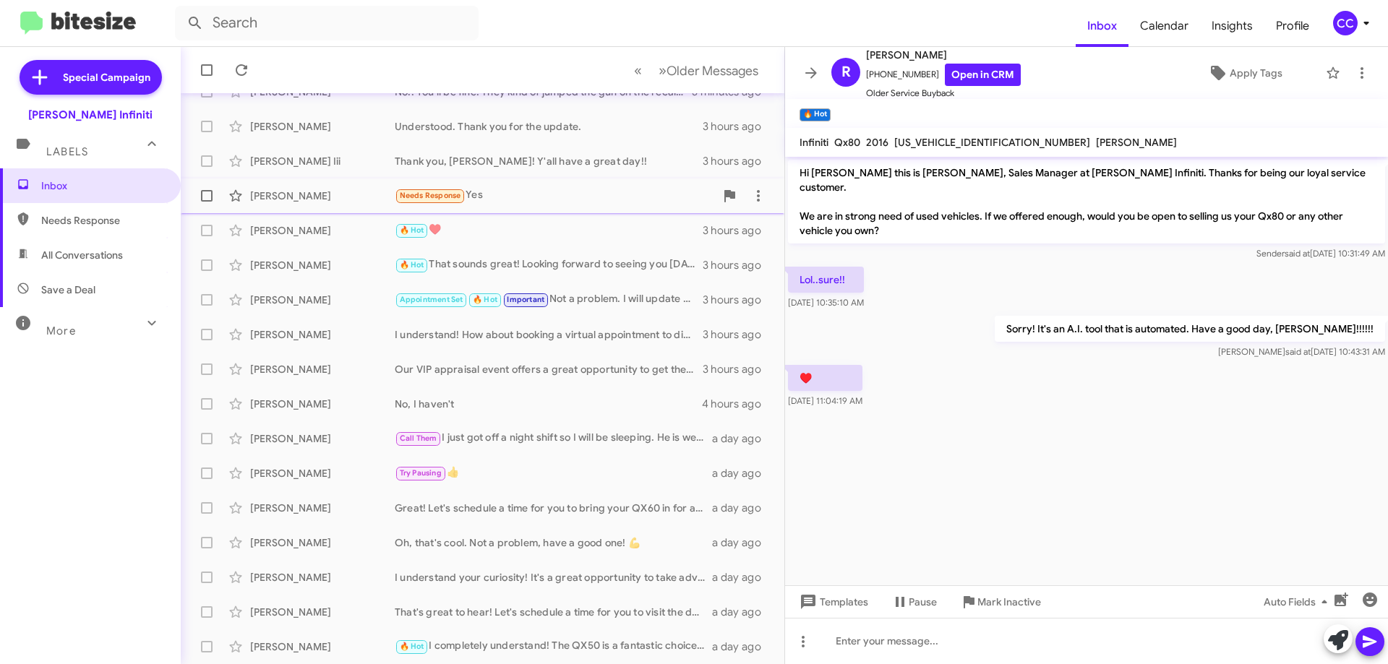
click at [520, 197] on div "Needs Response Yes" at bounding box center [555, 195] width 320 height 17
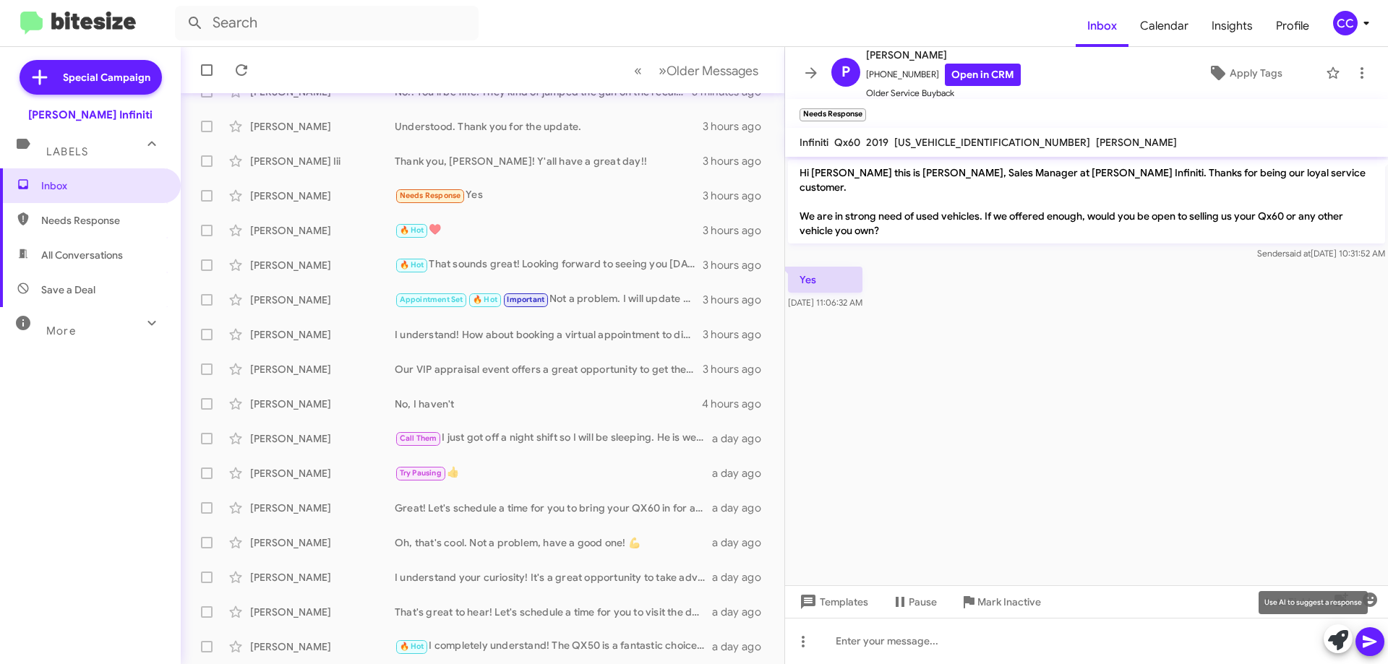
click at [1337, 644] on icon at bounding box center [1338, 640] width 20 height 20
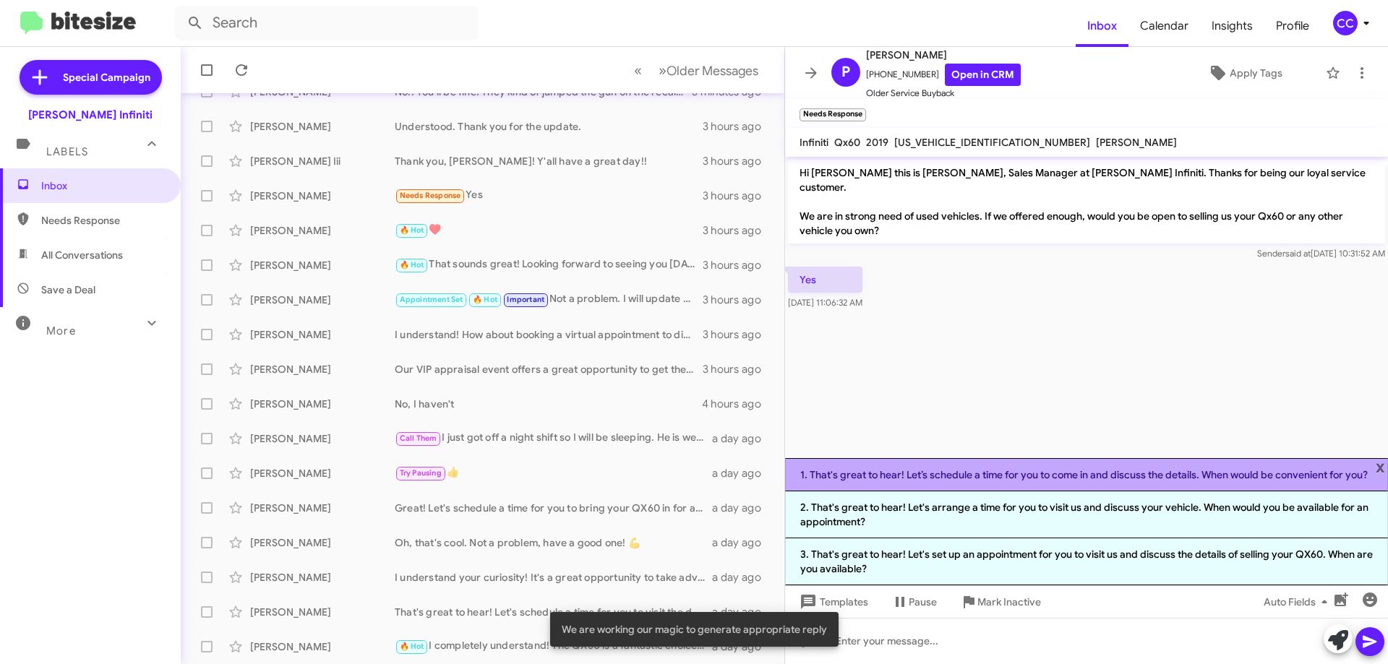
click at [1020, 464] on li "1. That's great to hear! Let’s schedule a time for you to come in and discuss t…" at bounding box center [1086, 474] width 603 height 33
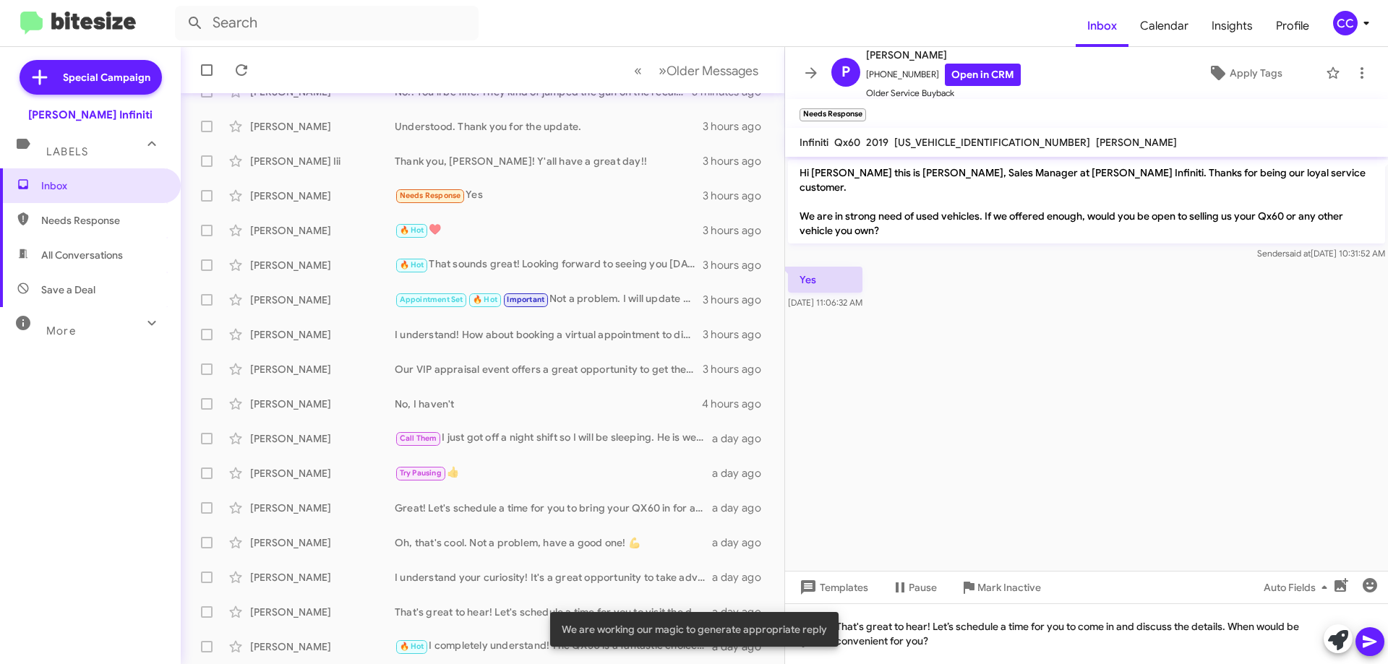
click at [1375, 640] on icon at bounding box center [1369, 641] width 17 height 17
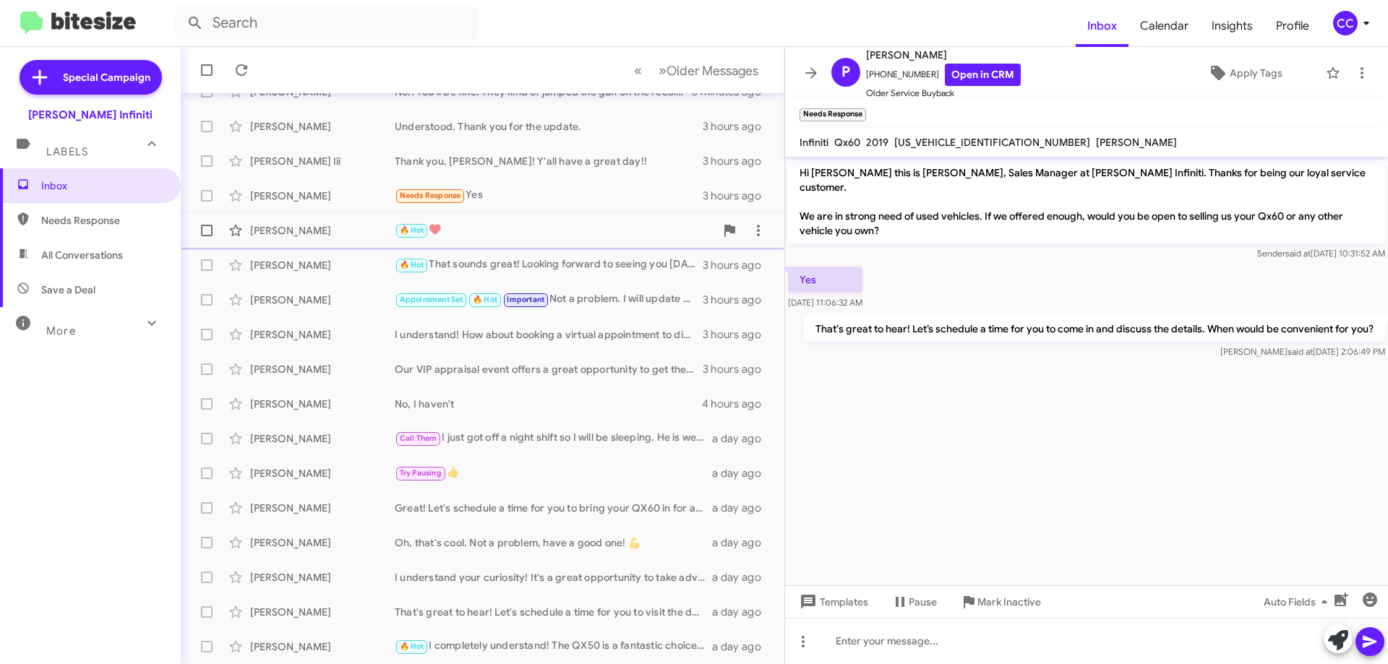
click at [462, 217] on div "[PERSON_NAME] 🔥 Hot ♥️ 3 hours ago" at bounding box center [482, 230] width 580 height 29
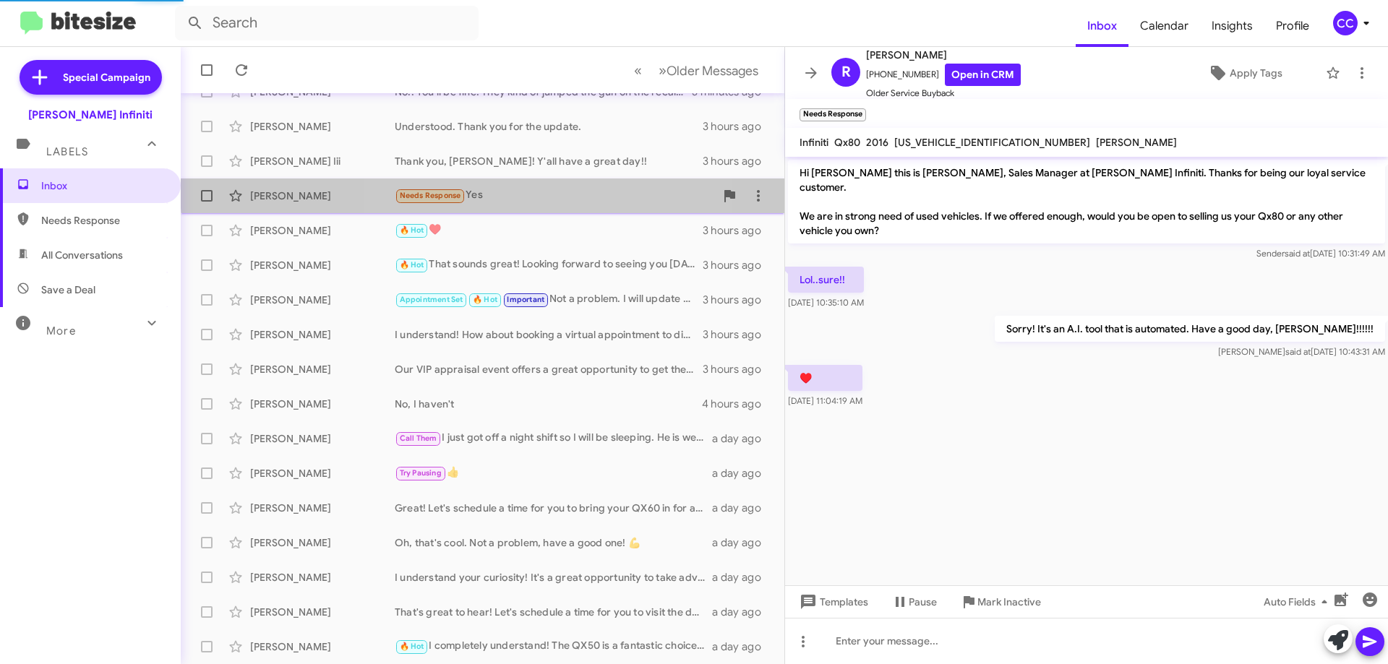
click at [487, 188] on div "Needs Response Yes" at bounding box center [555, 195] width 320 height 17
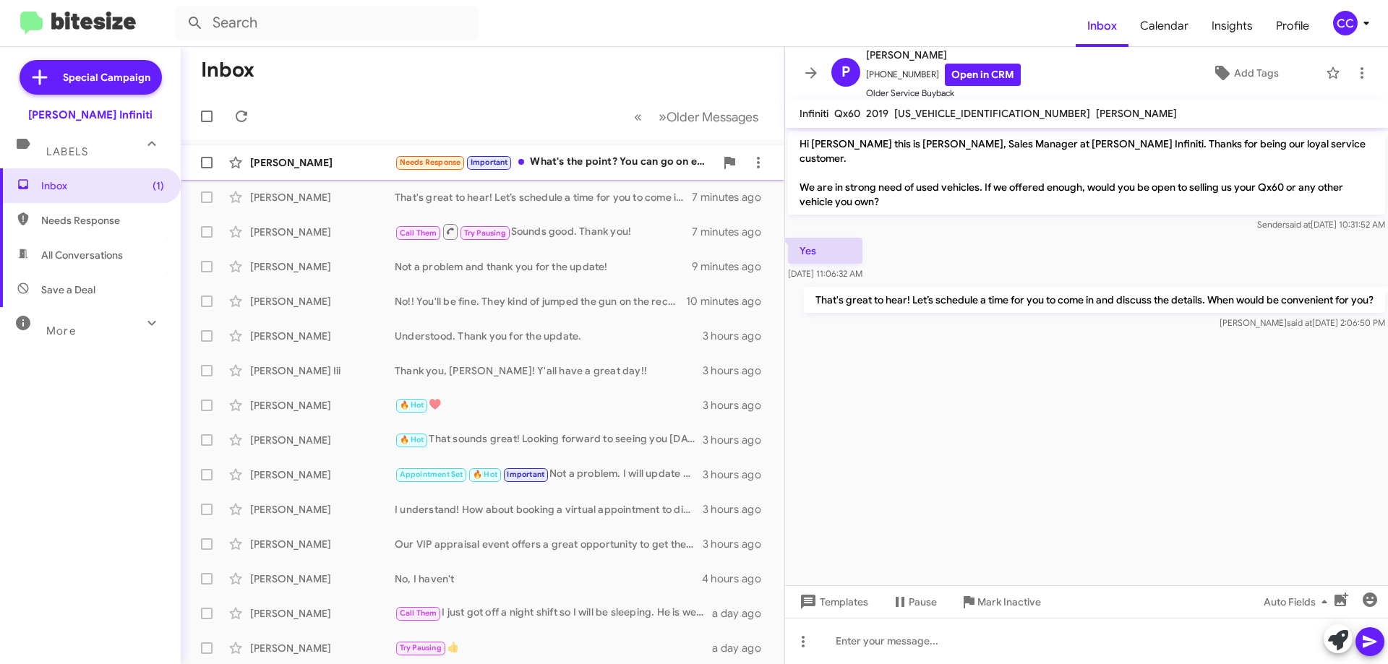
click at [575, 153] on div "[PERSON_NAME] Needs Response Important What's the point? You can go on eBay and…" at bounding box center [482, 162] width 580 height 29
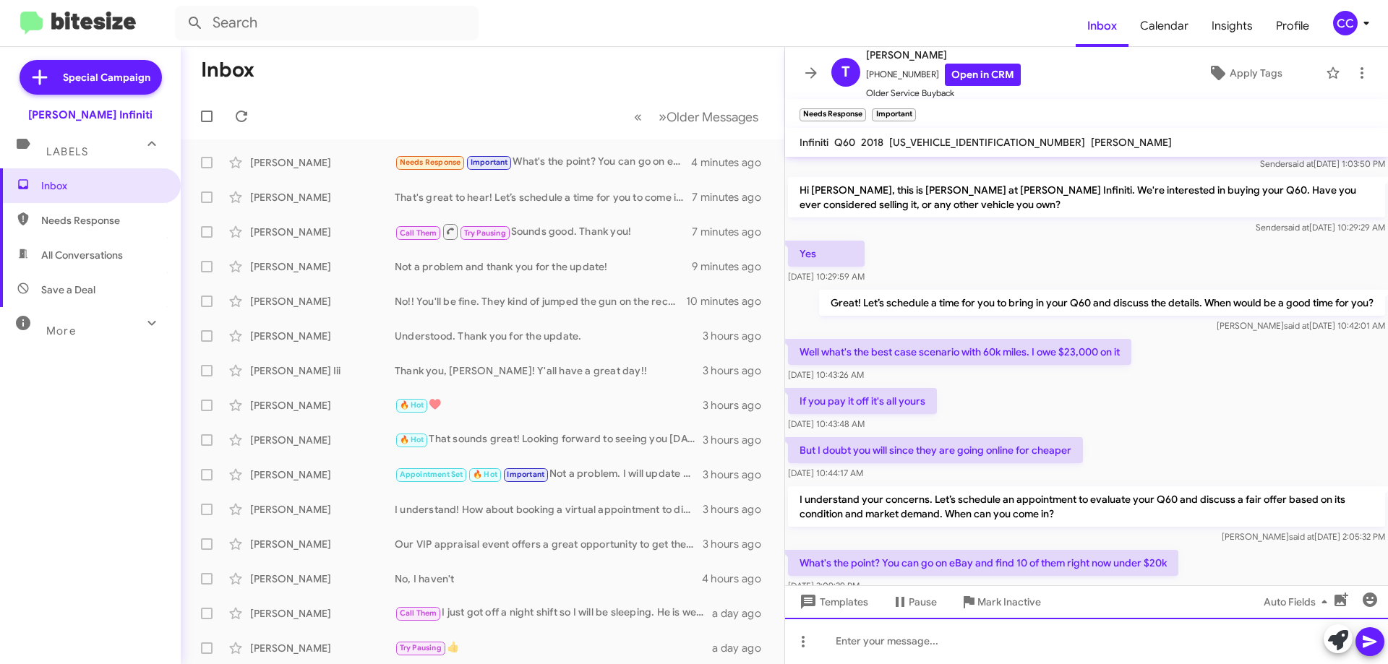
click at [993, 645] on div at bounding box center [1086, 641] width 603 height 46
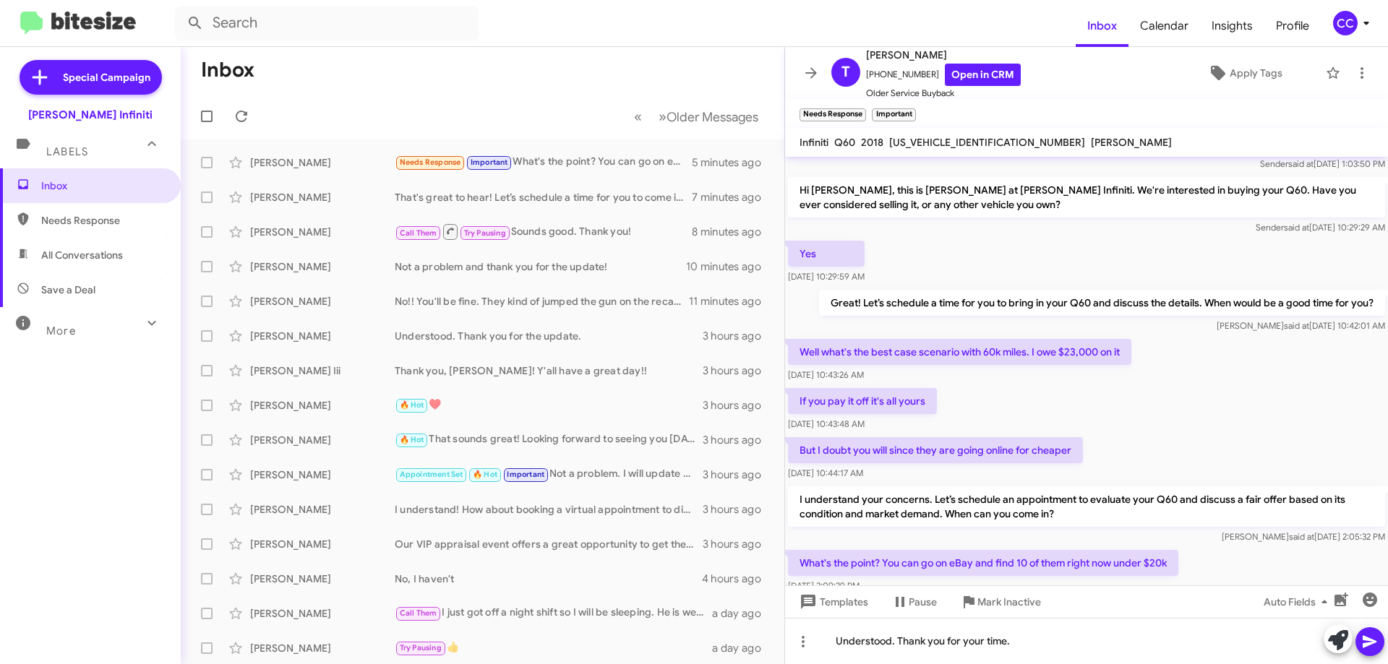
click at [1372, 638] on icon at bounding box center [1369, 641] width 17 height 17
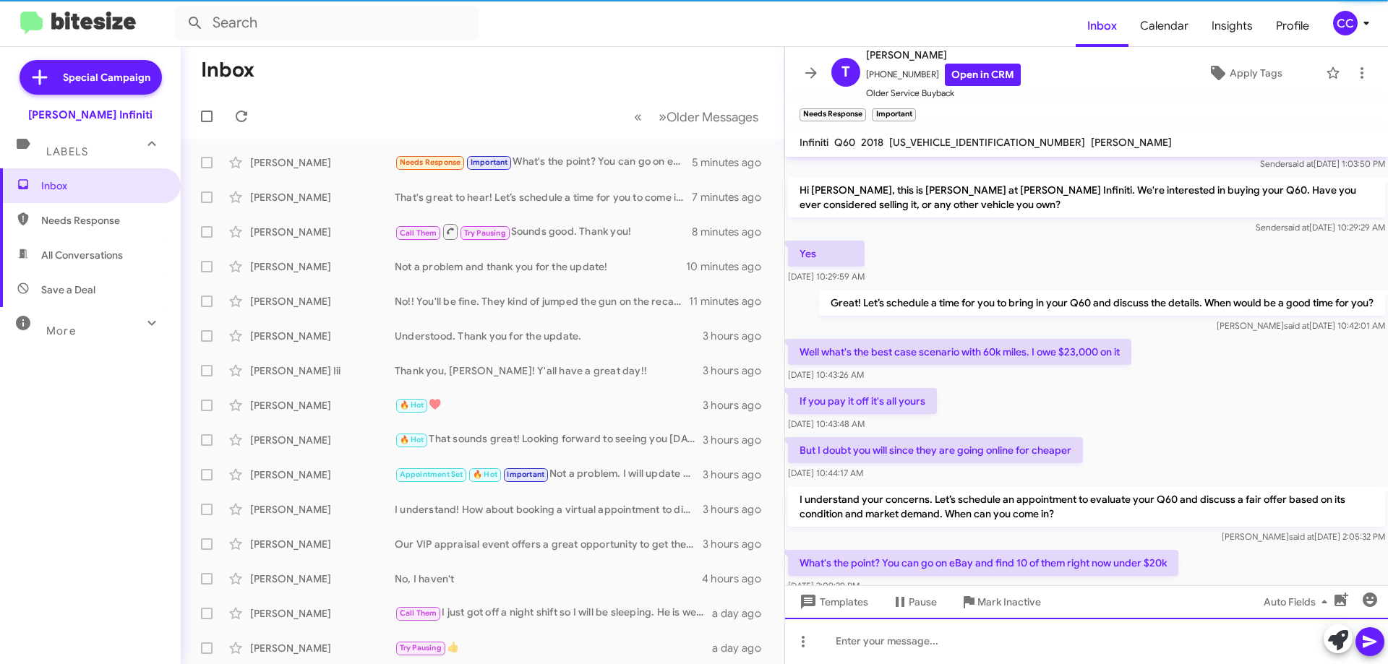
scroll to position [0, 0]
